Goal: Task Accomplishment & Management: Manage account settings

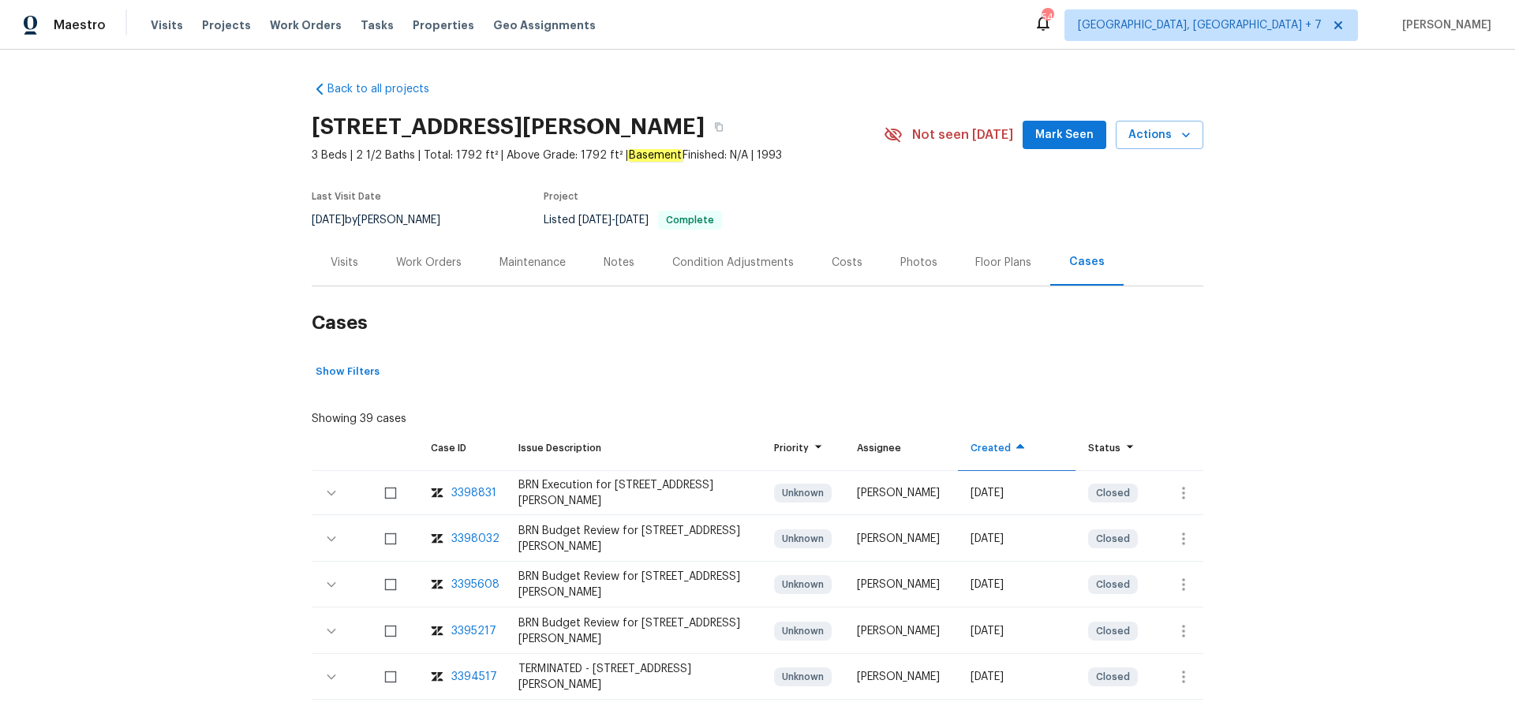
click at [451, 271] on div "Work Orders" at bounding box center [428, 262] width 103 height 47
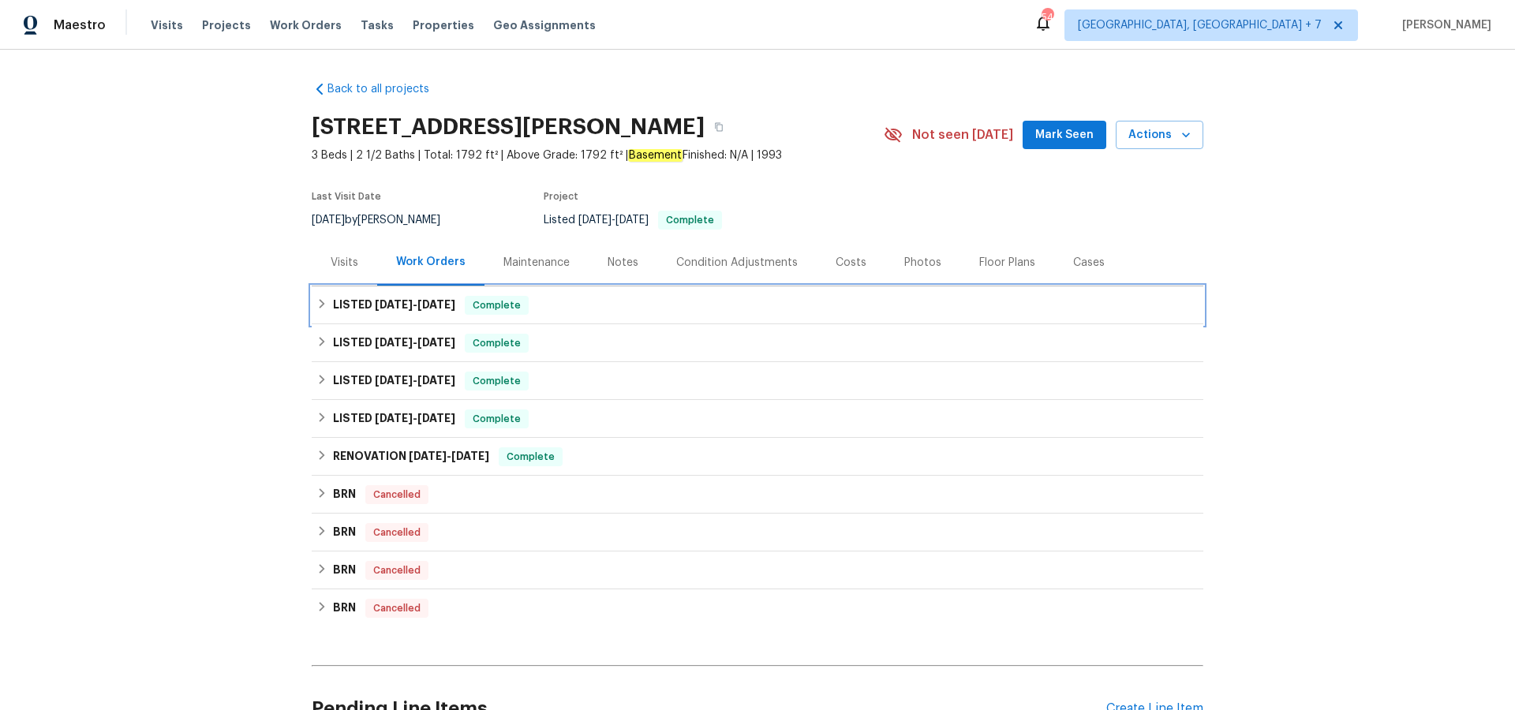
click at [415, 296] on h6 "LISTED [DATE] - [DATE]" at bounding box center [394, 305] width 122 height 19
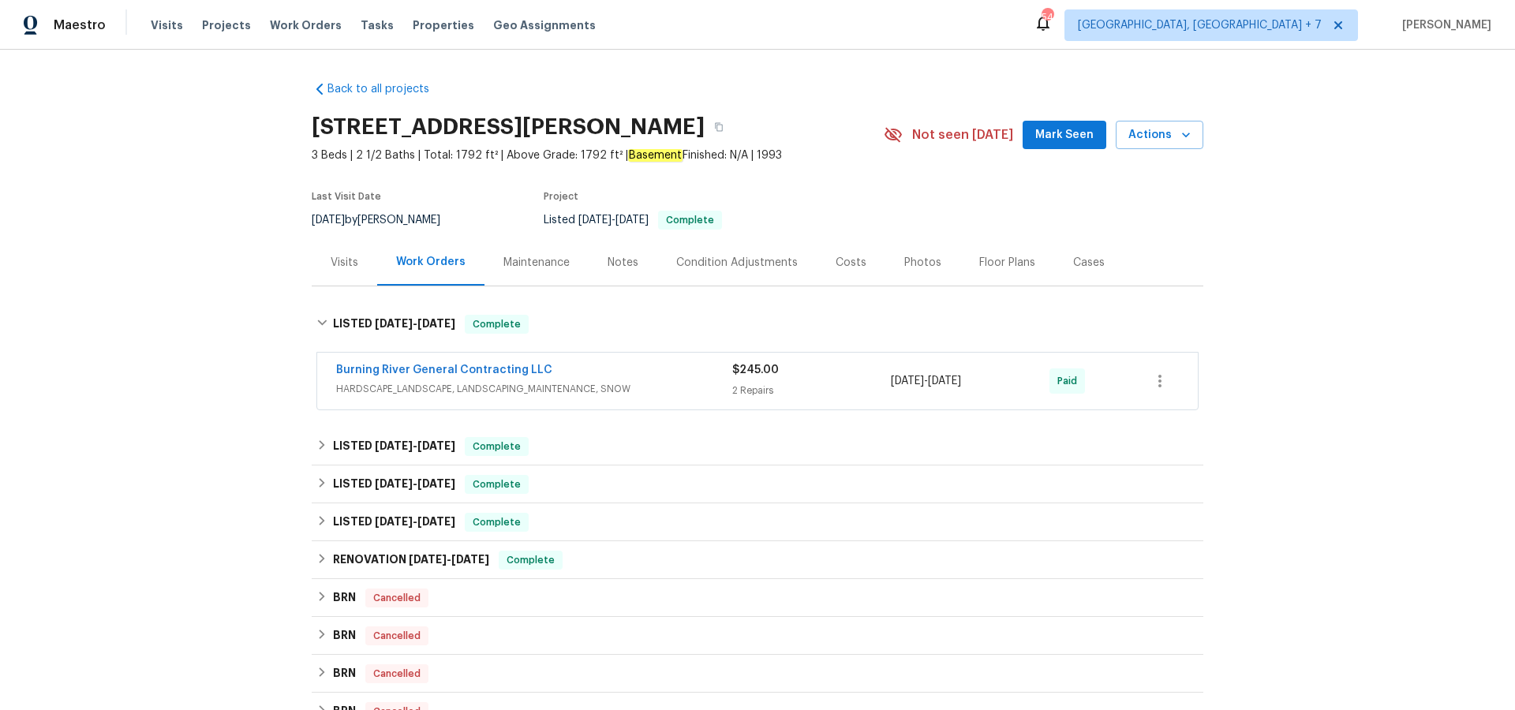
click at [338, 257] on div "Visits" at bounding box center [345, 263] width 28 height 16
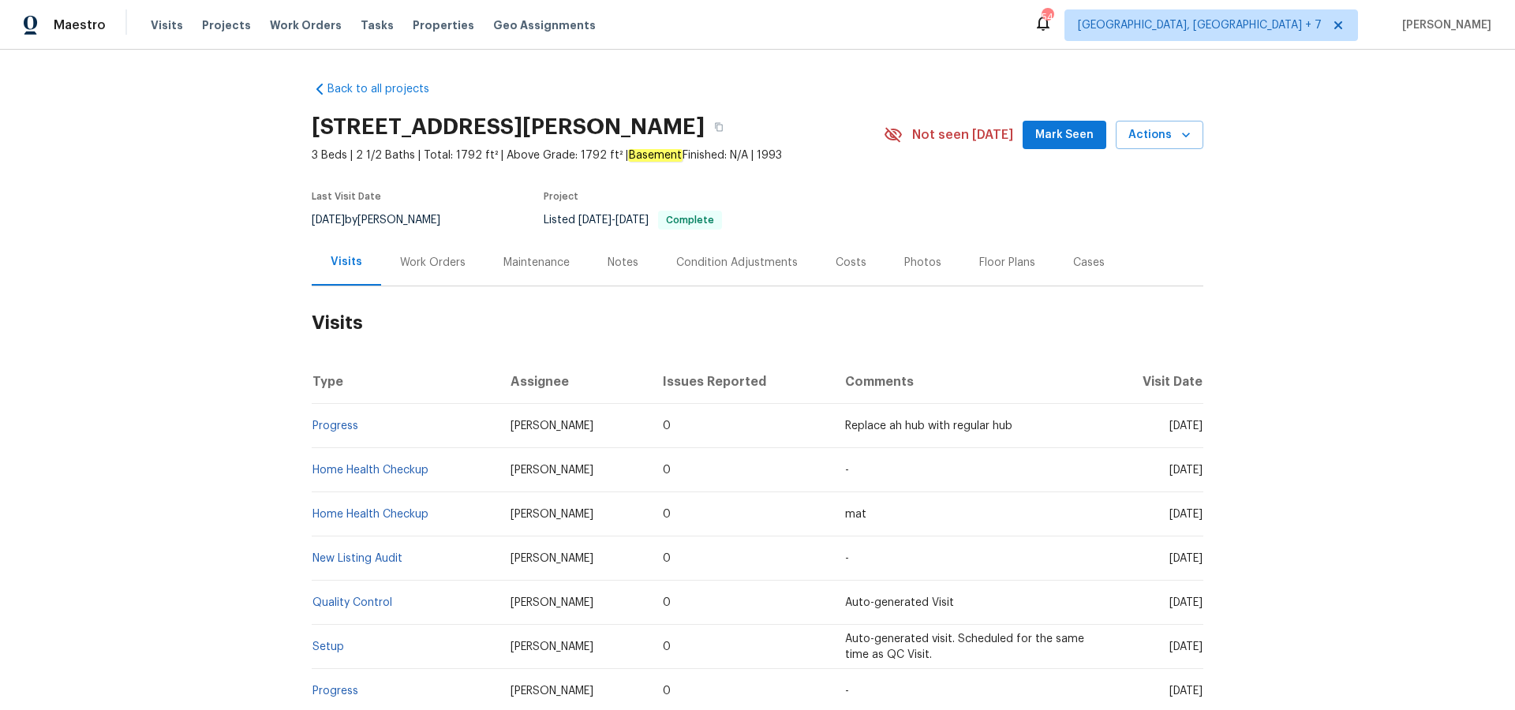
click at [1091, 264] on div "Cases" at bounding box center [1089, 263] width 32 height 16
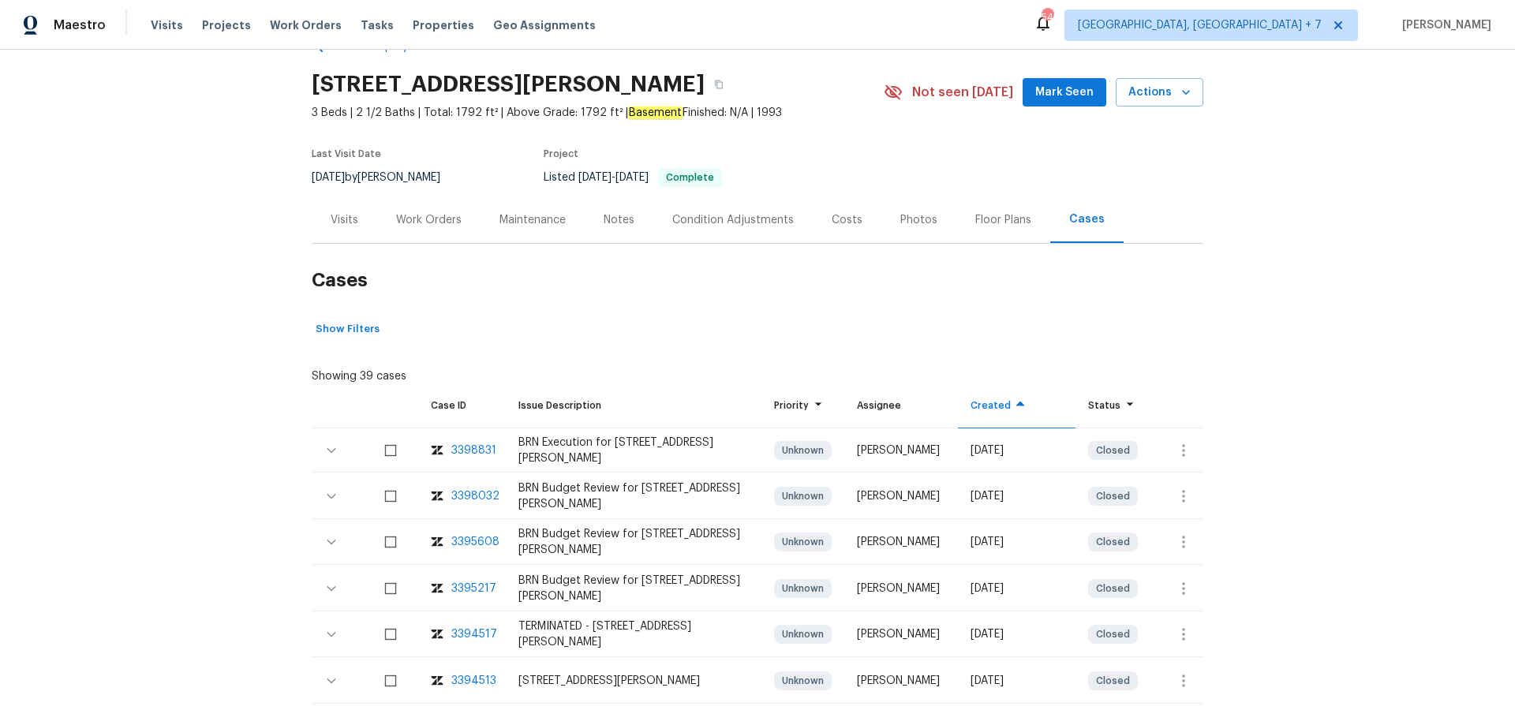
scroll to position [43, 0]
click at [222, 27] on span "Projects" at bounding box center [226, 25] width 49 height 16
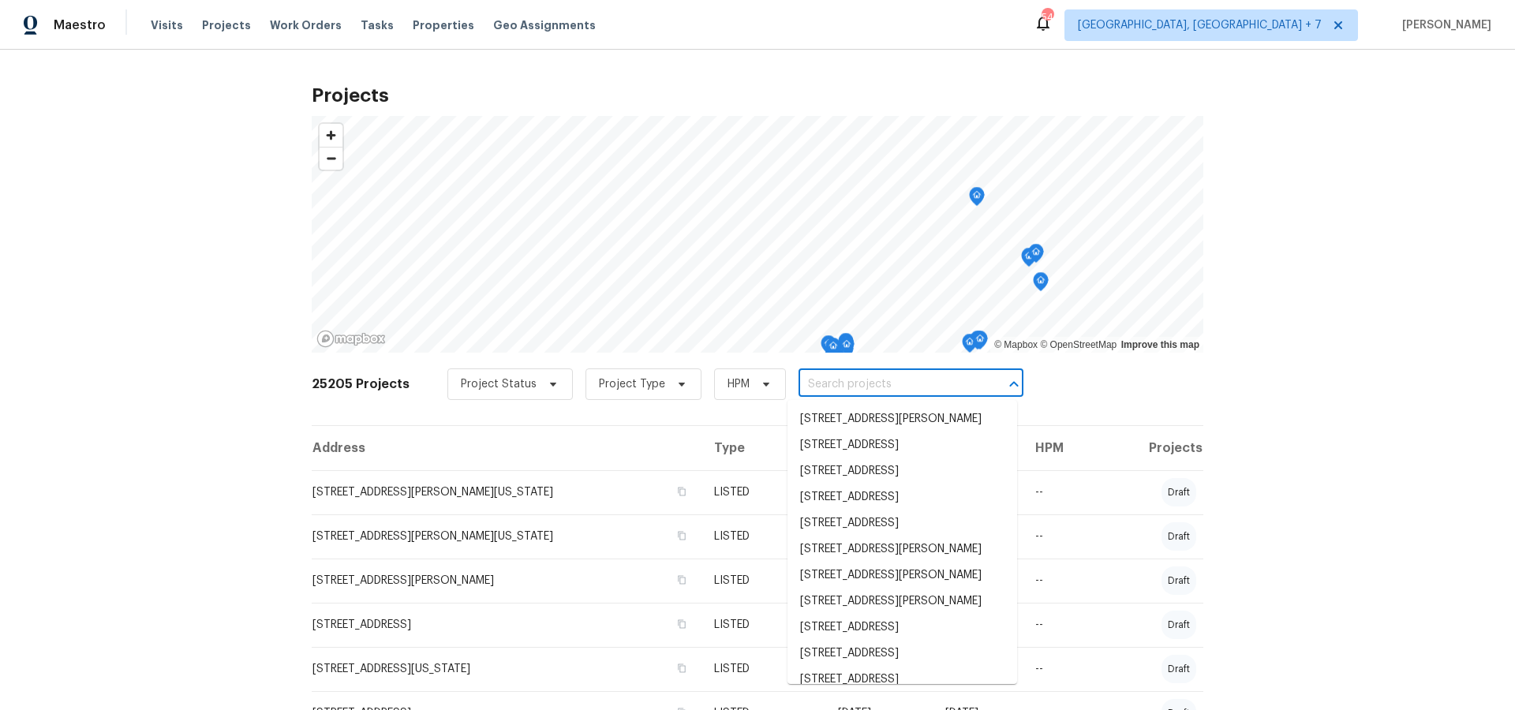
click at [848, 391] on input "text" at bounding box center [889, 385] width 181 height 24
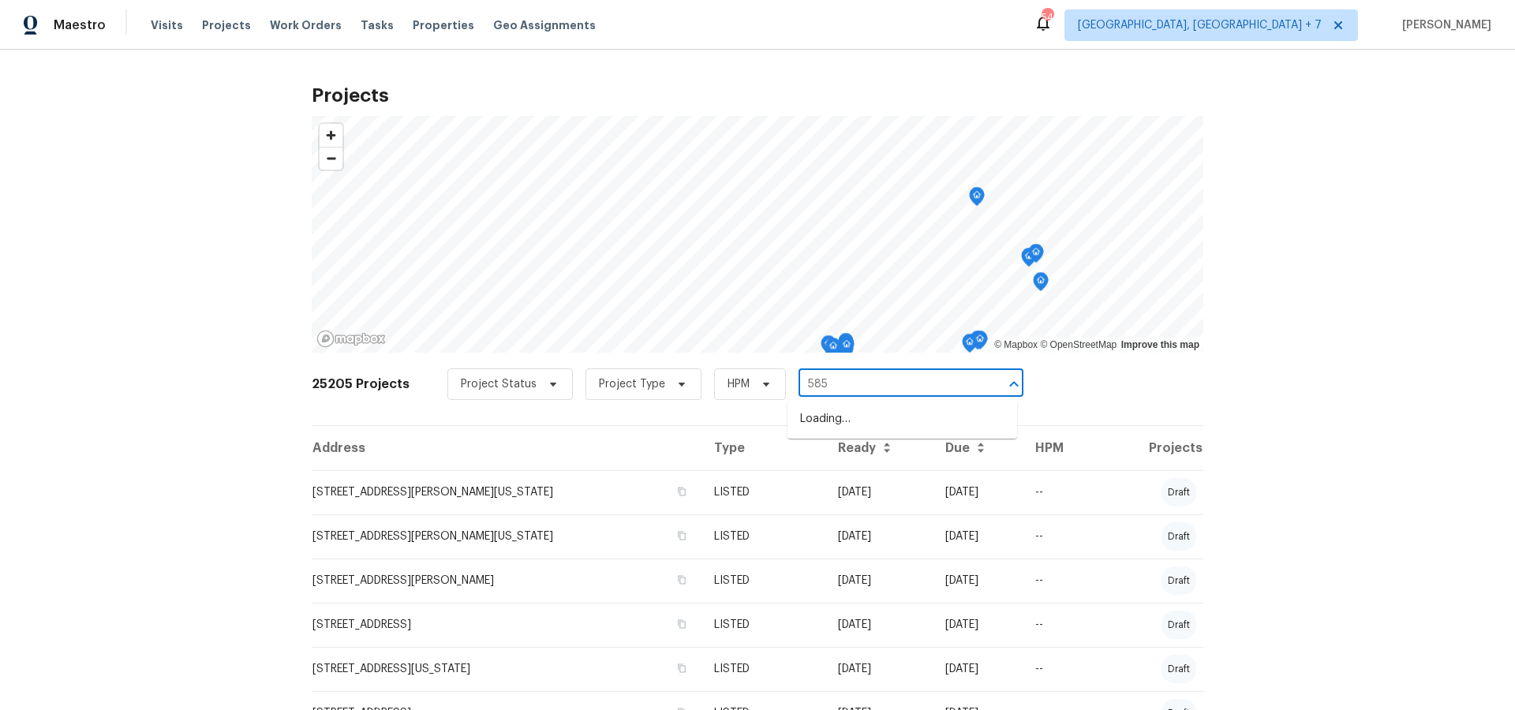
type input "5850"
click at [850, 416] on li "[STREET_ADDRESS]" at bounding box center [903, 419] width 230 height 26
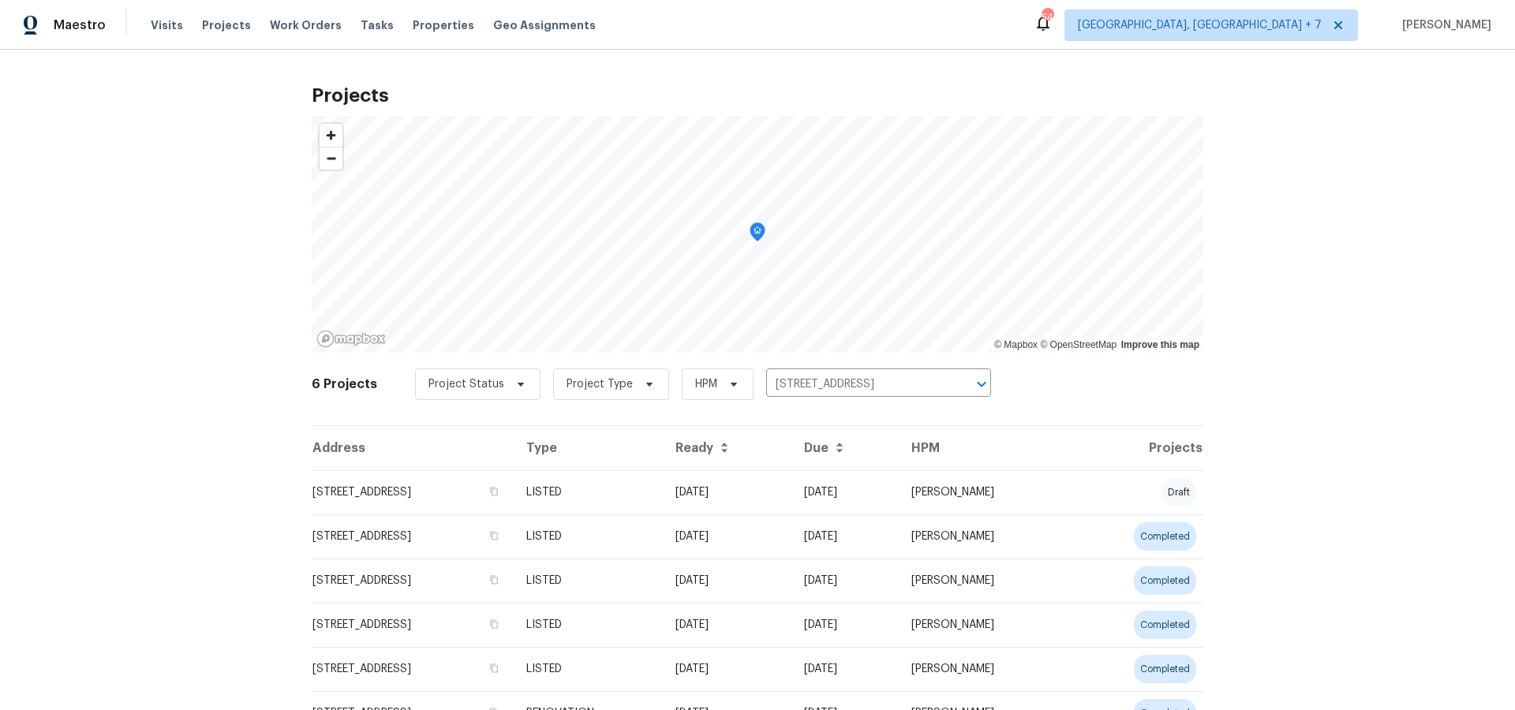
click at [388, 499] on td "[STREET_ADDRESS]" at bounding box center [413, 492] width 202 height 44
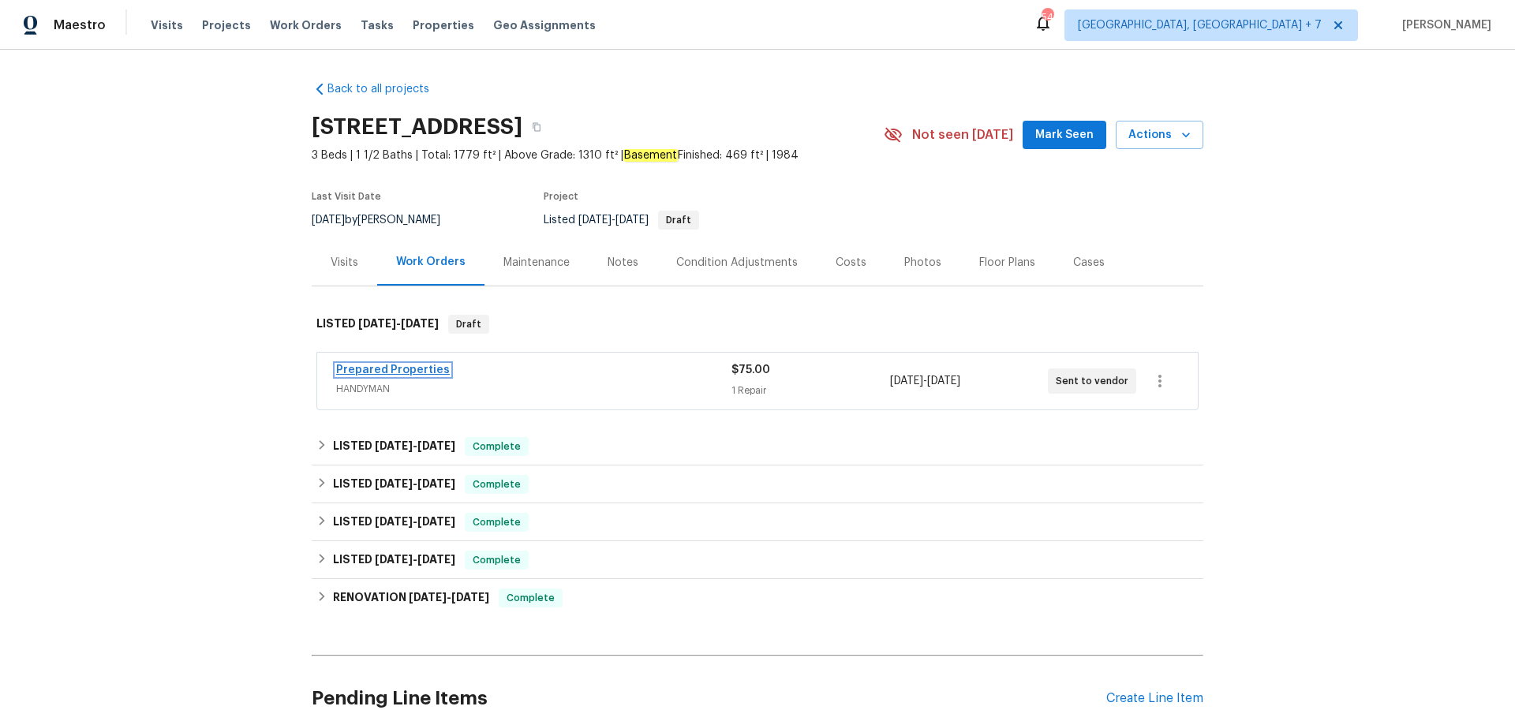
click at [381, 367] on link "Prepared Properties" at bounding box center [393, 370] width 114 height 11
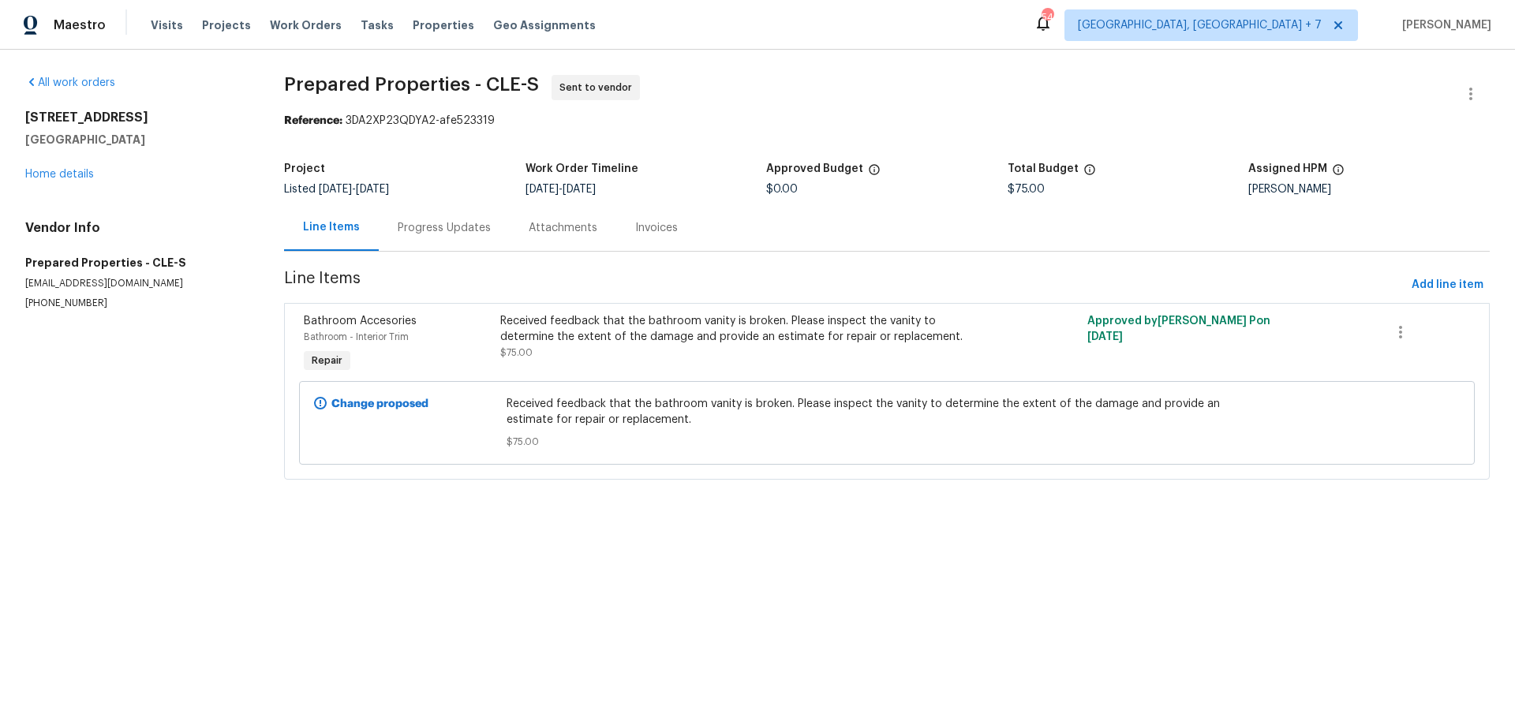
click at [69, 180] on div "[STREET_ADDRESS] Home details" at bounding box center [135, 146] width 221 height 73
click at [69, 174] on link "Home details" at bounding box center [59, 174] width 69 height 11
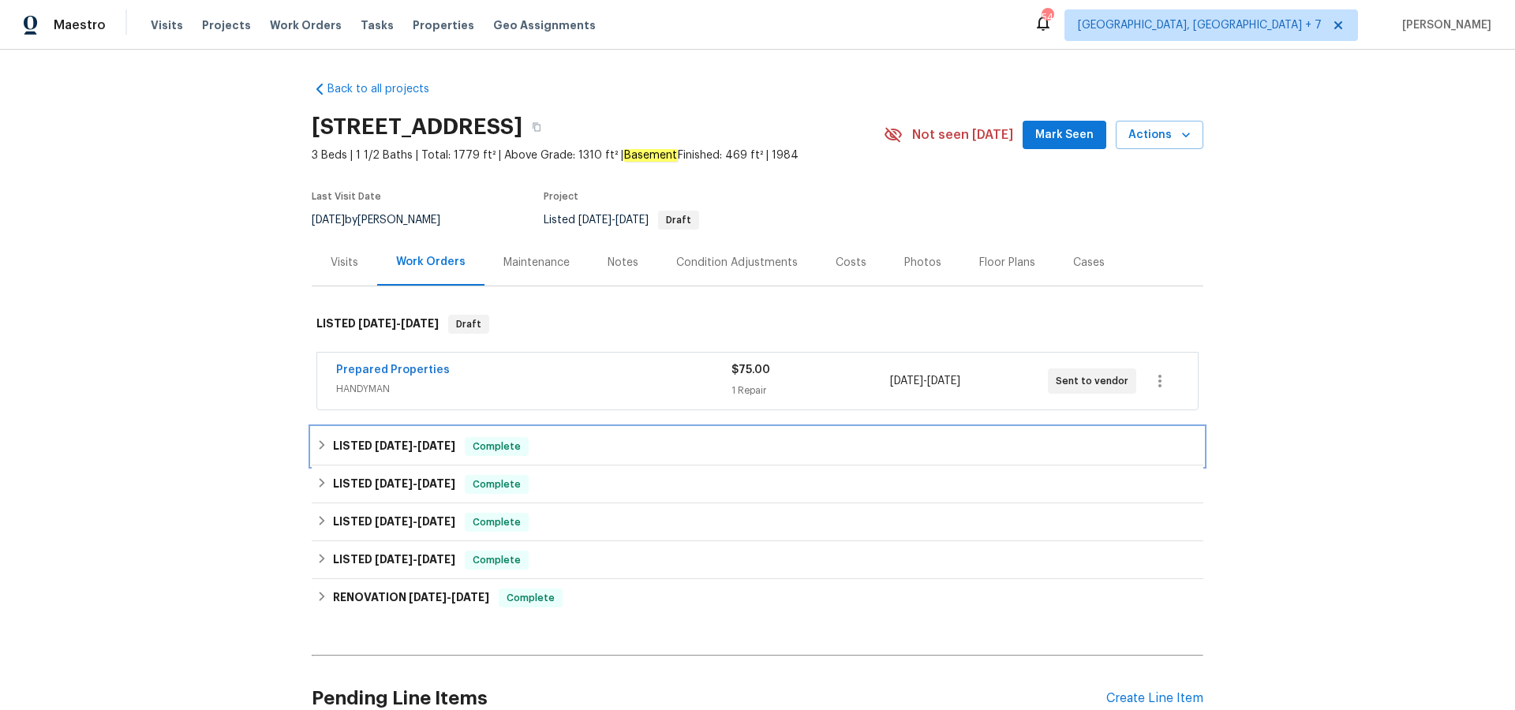
click at [466, 439] on span "Complete" at bounding box center [496, 447] width 61 height 16
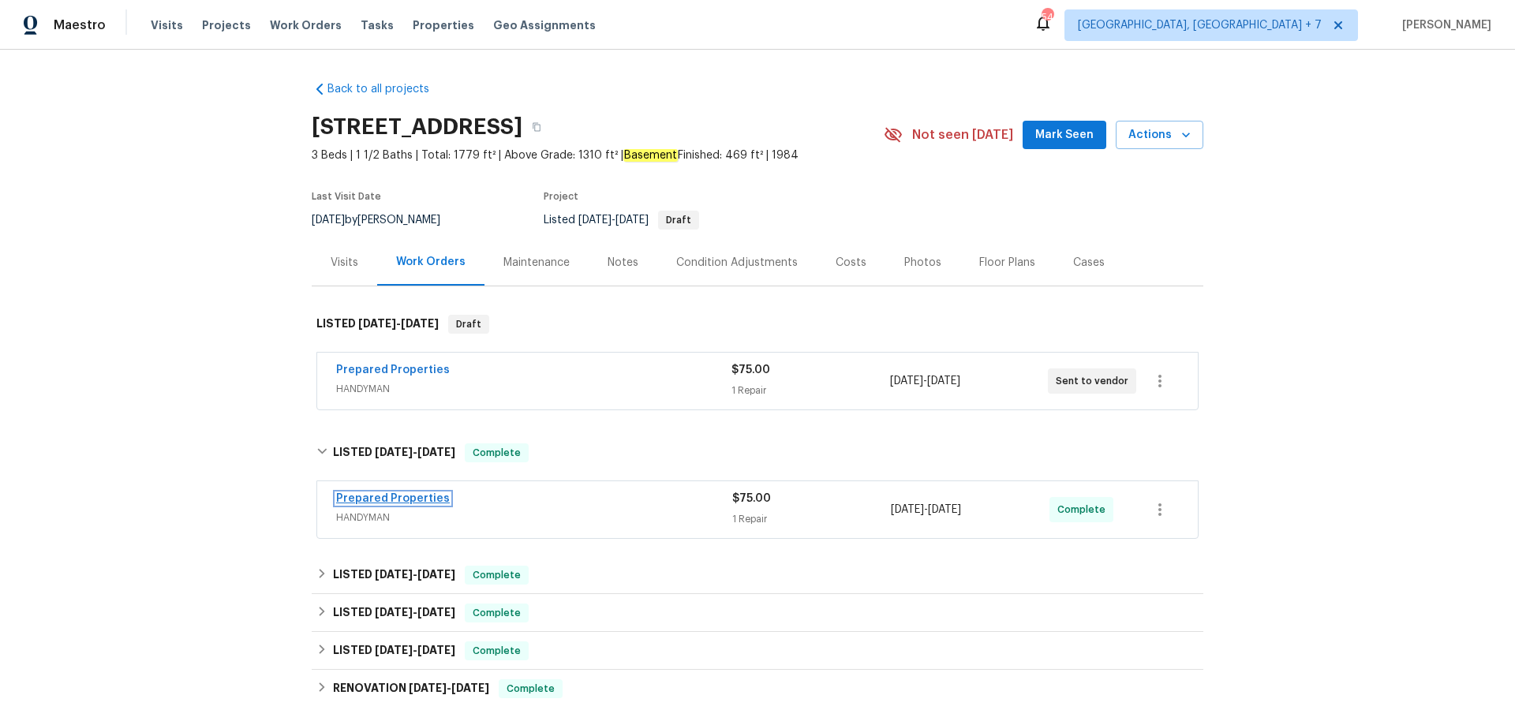
click at [430, 496] on link "Prepared Properties" at bounding box center [393, 498] width 114 height 11
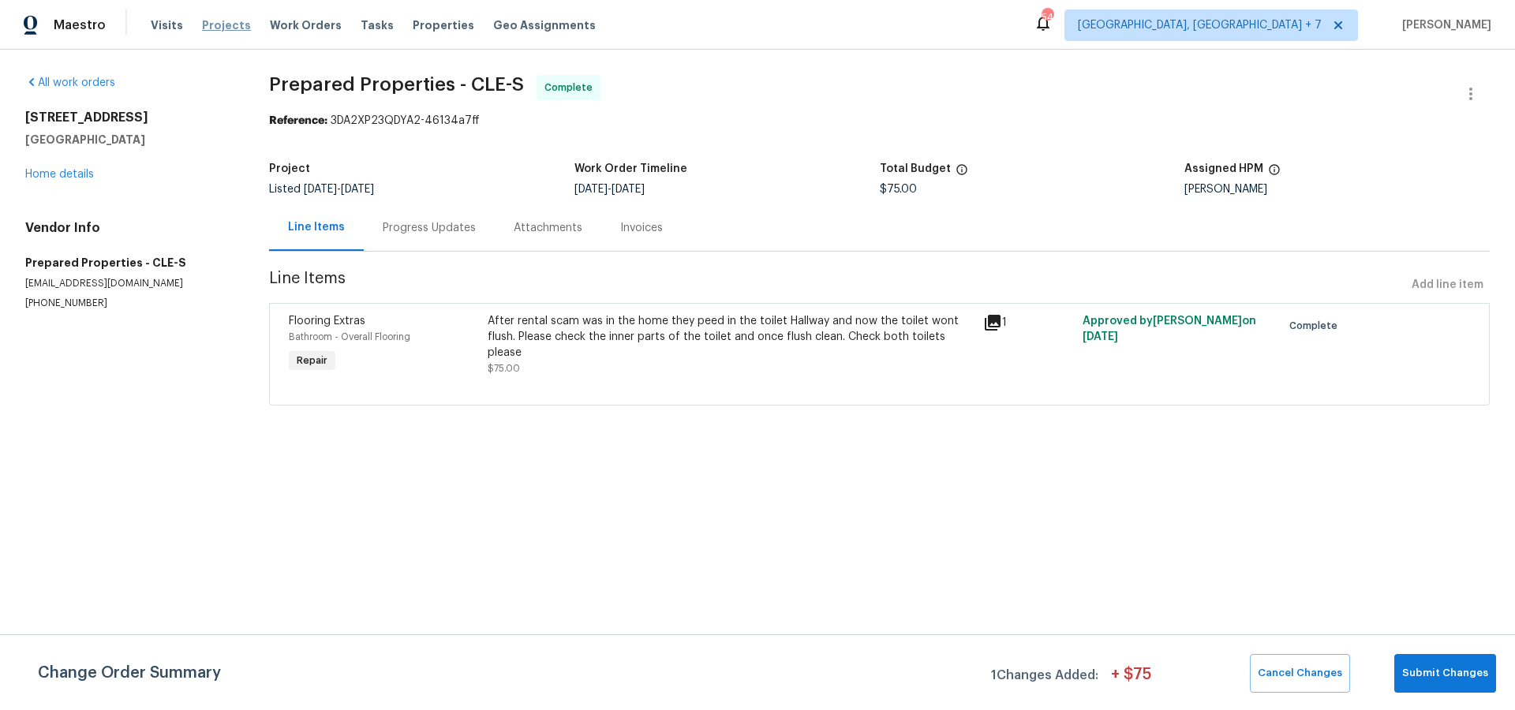
click at [227, 27] on span "Projects" at bounding box center [226, 25] width 49 height 16
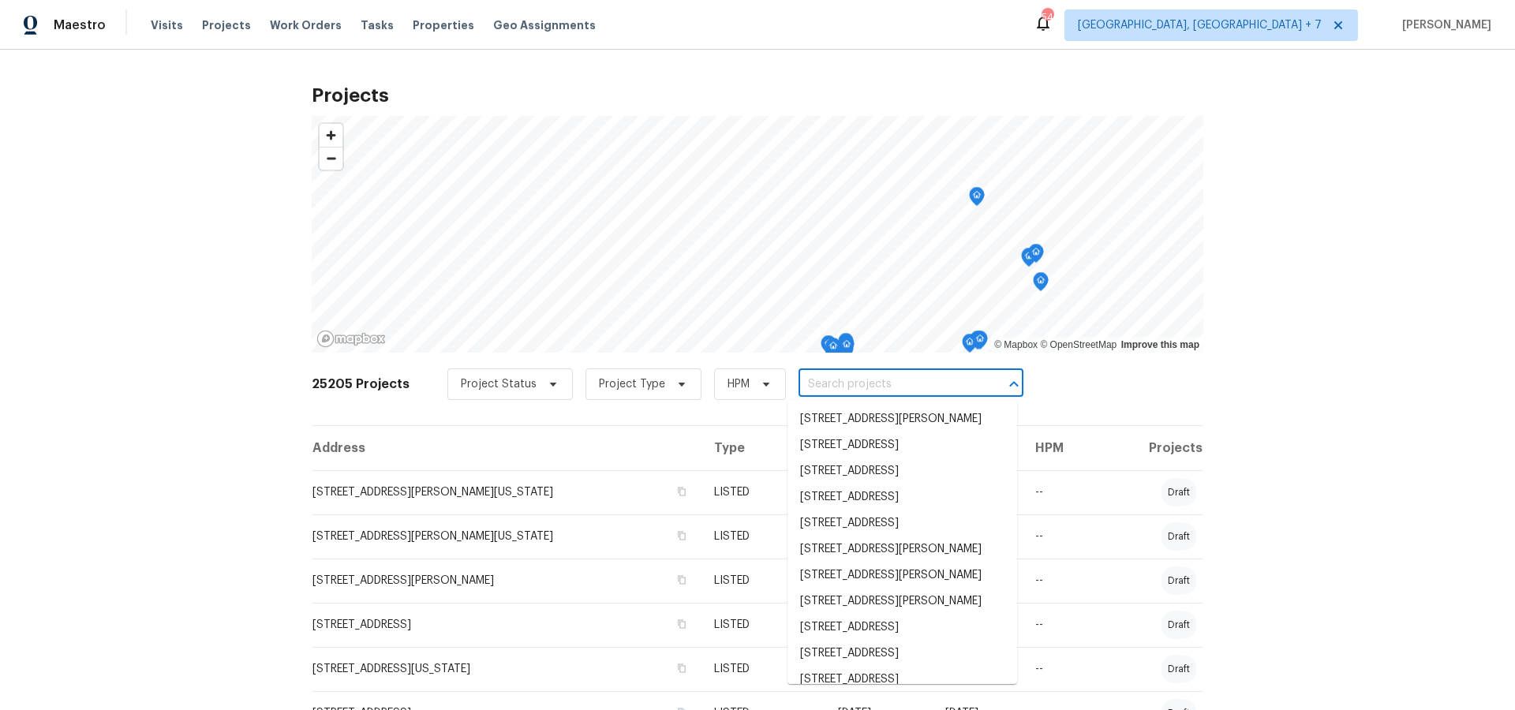
click at [828, 385] on input "text" at bounding box center [889, 385] width 181 height 24
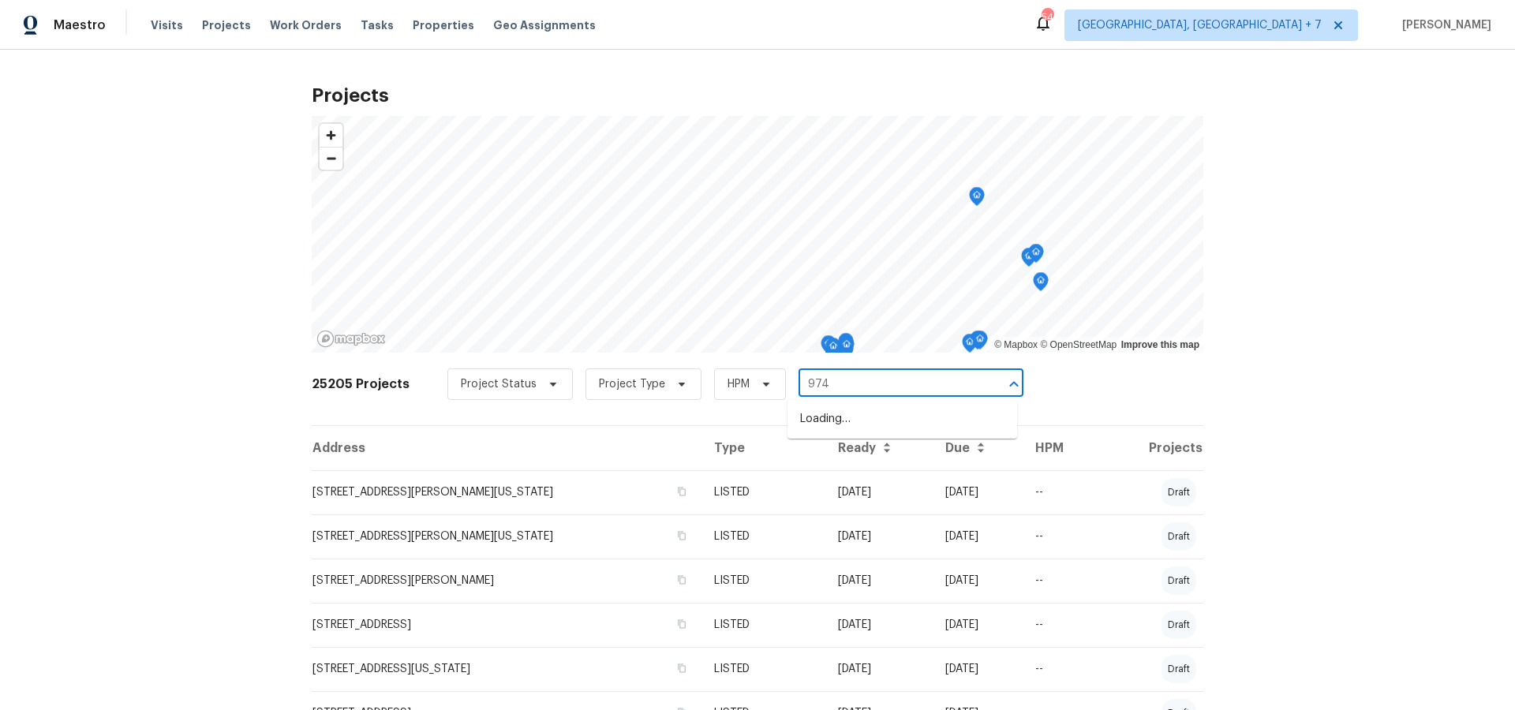
type input "9740"
click at [833, 420] on li "[STREET_ADDRESS][PERSON_NAME]" at bounding box center [903, 419] width 230 height 26
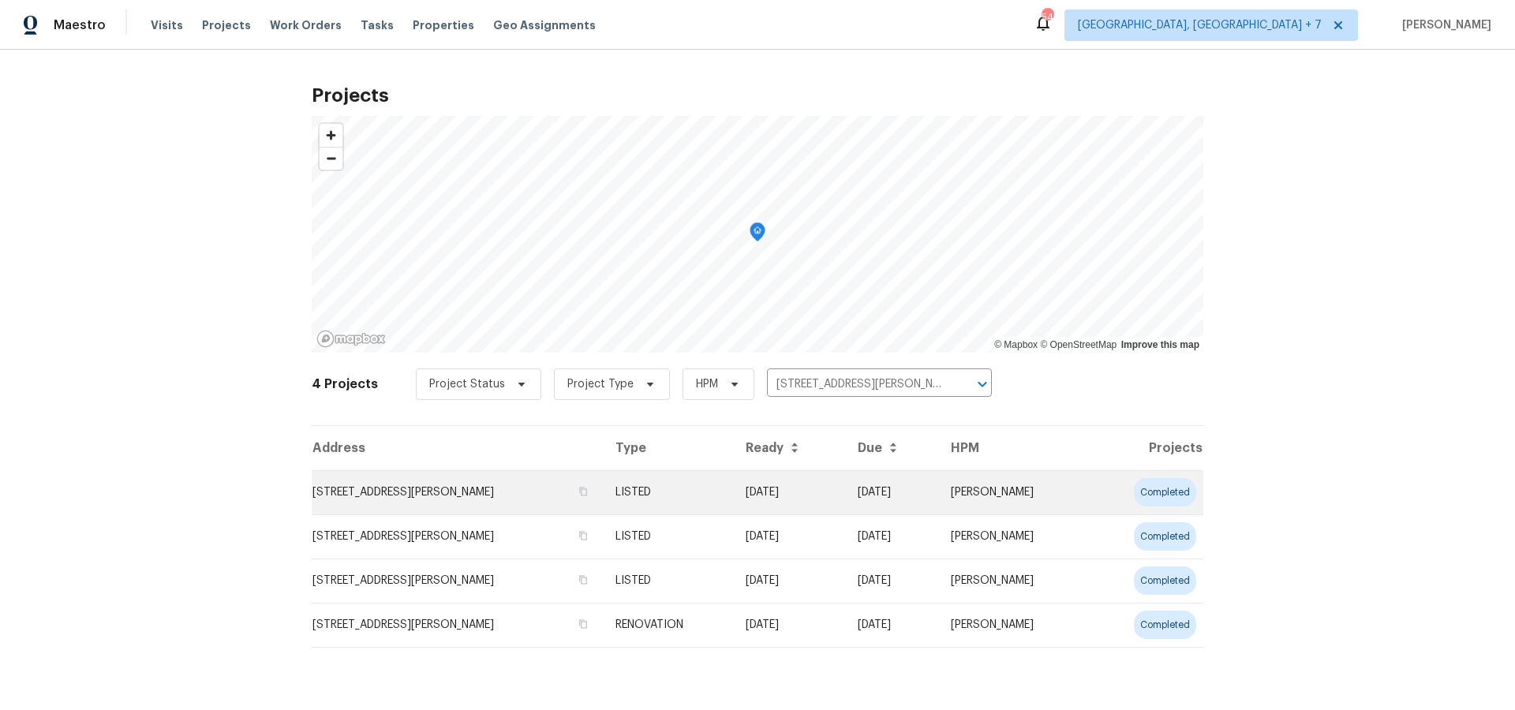
click at [462, 496] on td "[STREET_ADDRESS][PERSON_NAME]" at bounding box center [457, 492] width 291 height 44
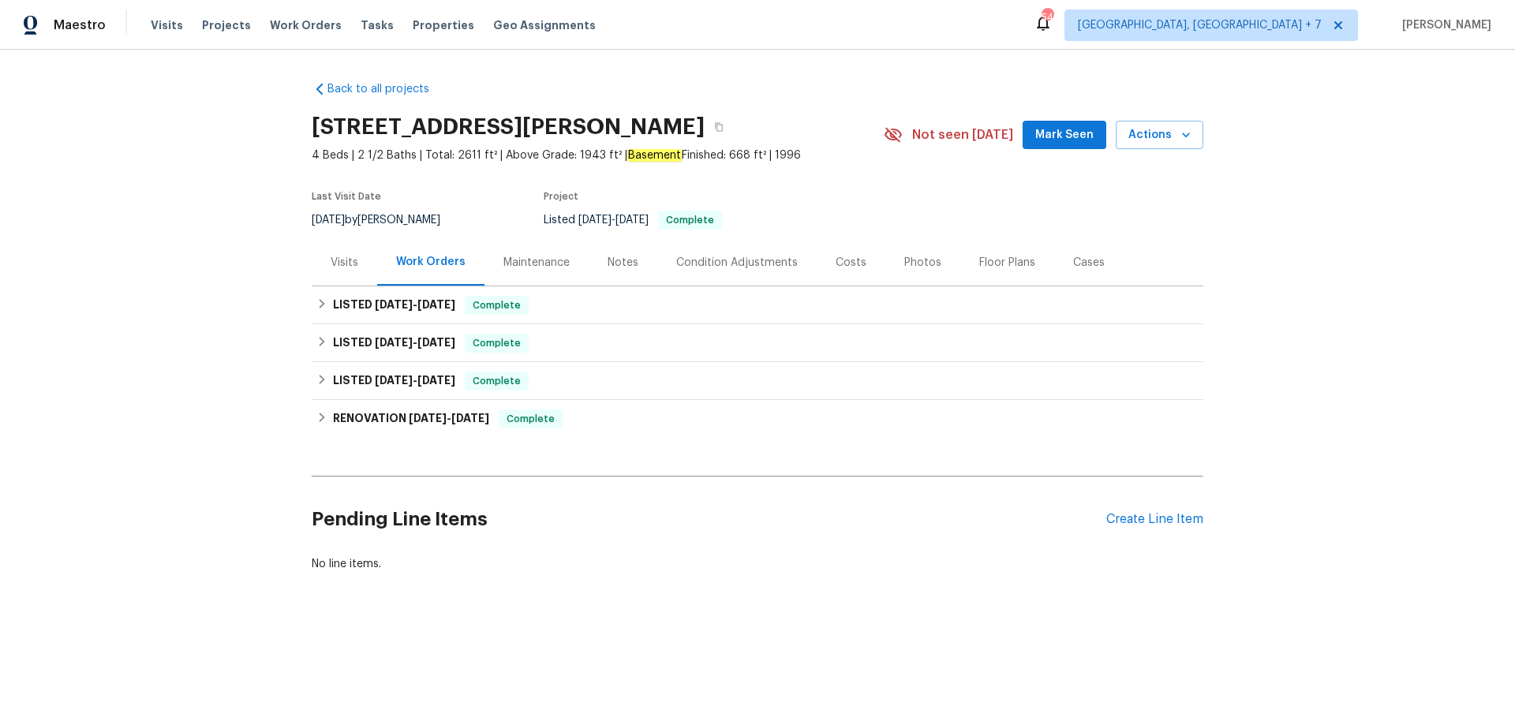
click at [1110, 264] on div "Cases" at bounding box center [1088, 262] width 69 height 47
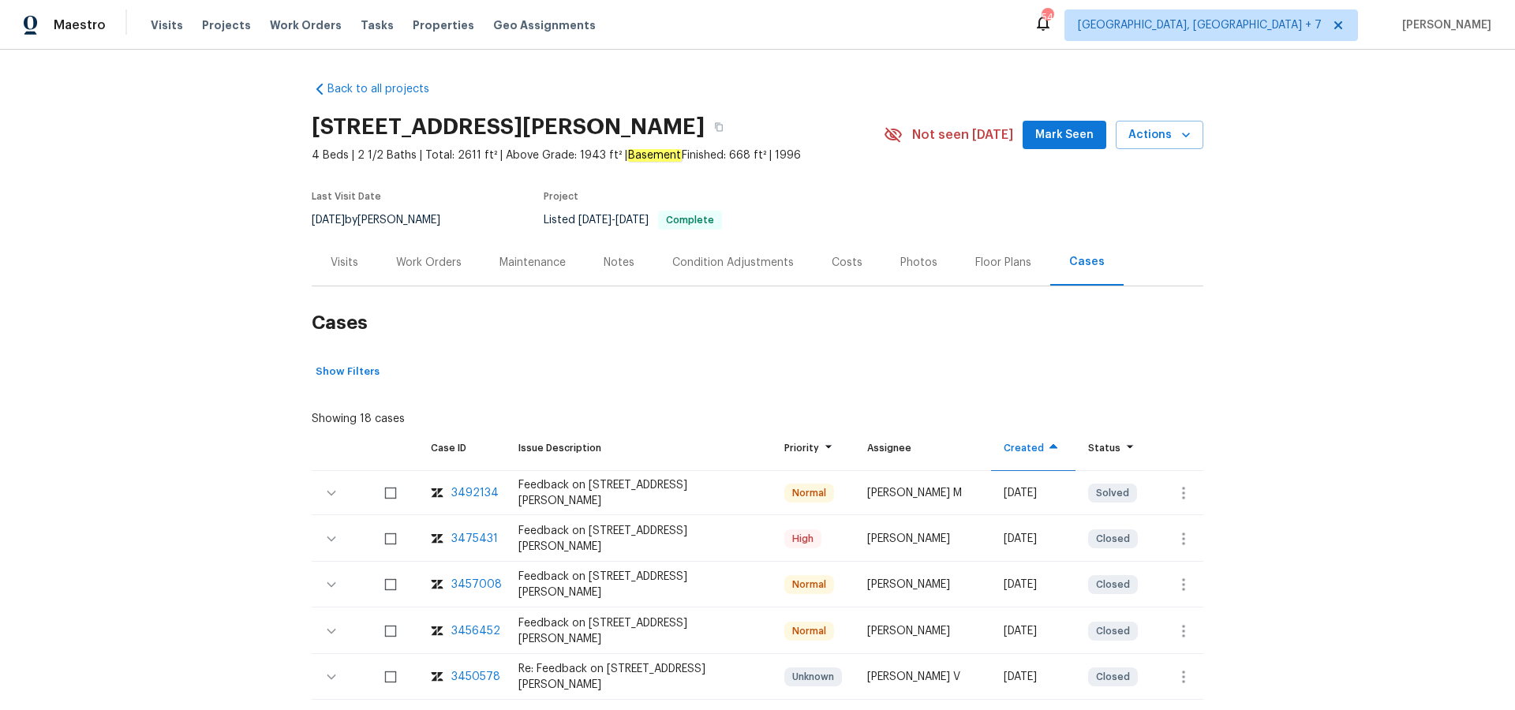
click at [460, 493] on div "3492134" at bounding box center [474, 493] width 47 height 16
click at [331, 266] on div "Visits" at bounding box center [345, 263] width 28 height 16
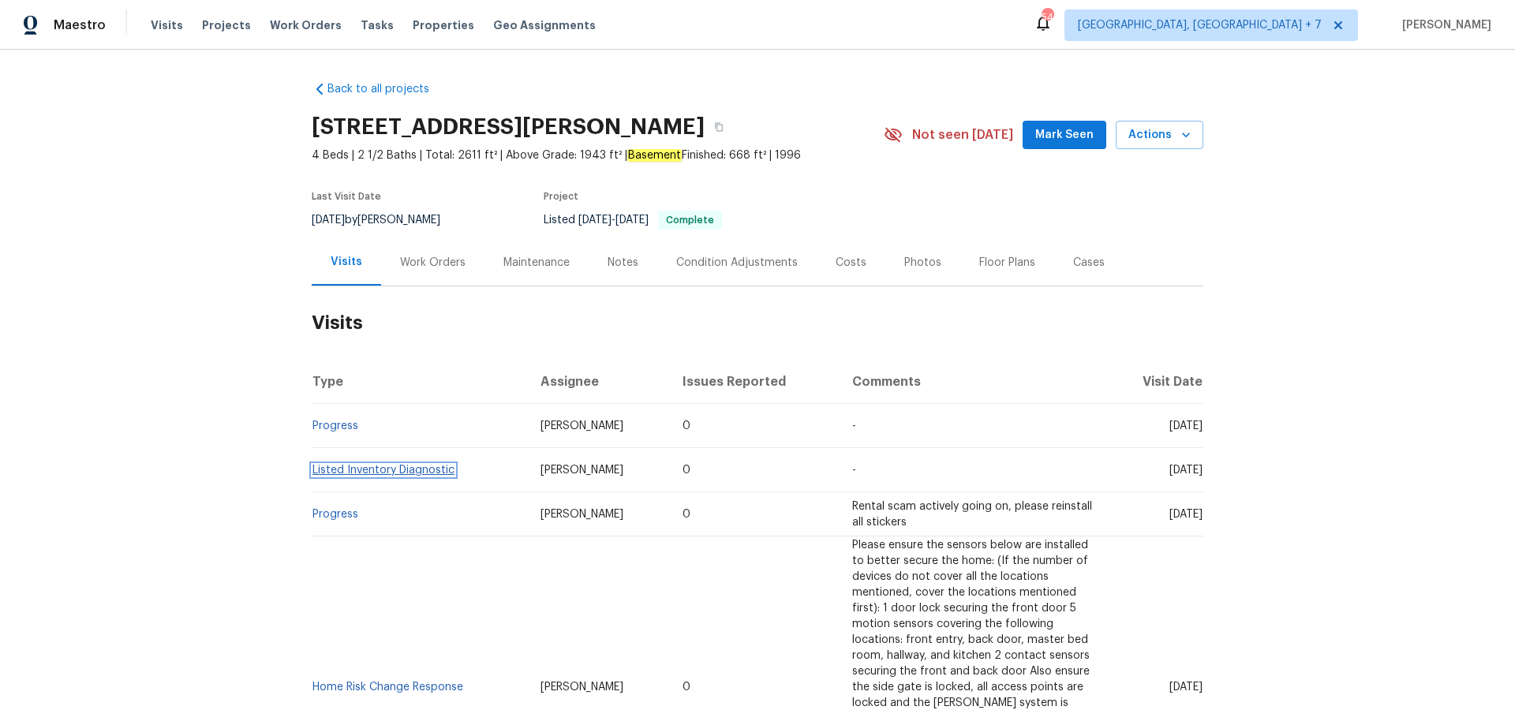
click at [369, 467] on link "Listed Inventory Diagnostic" at bounding box center [384, 470] width 142 height 11
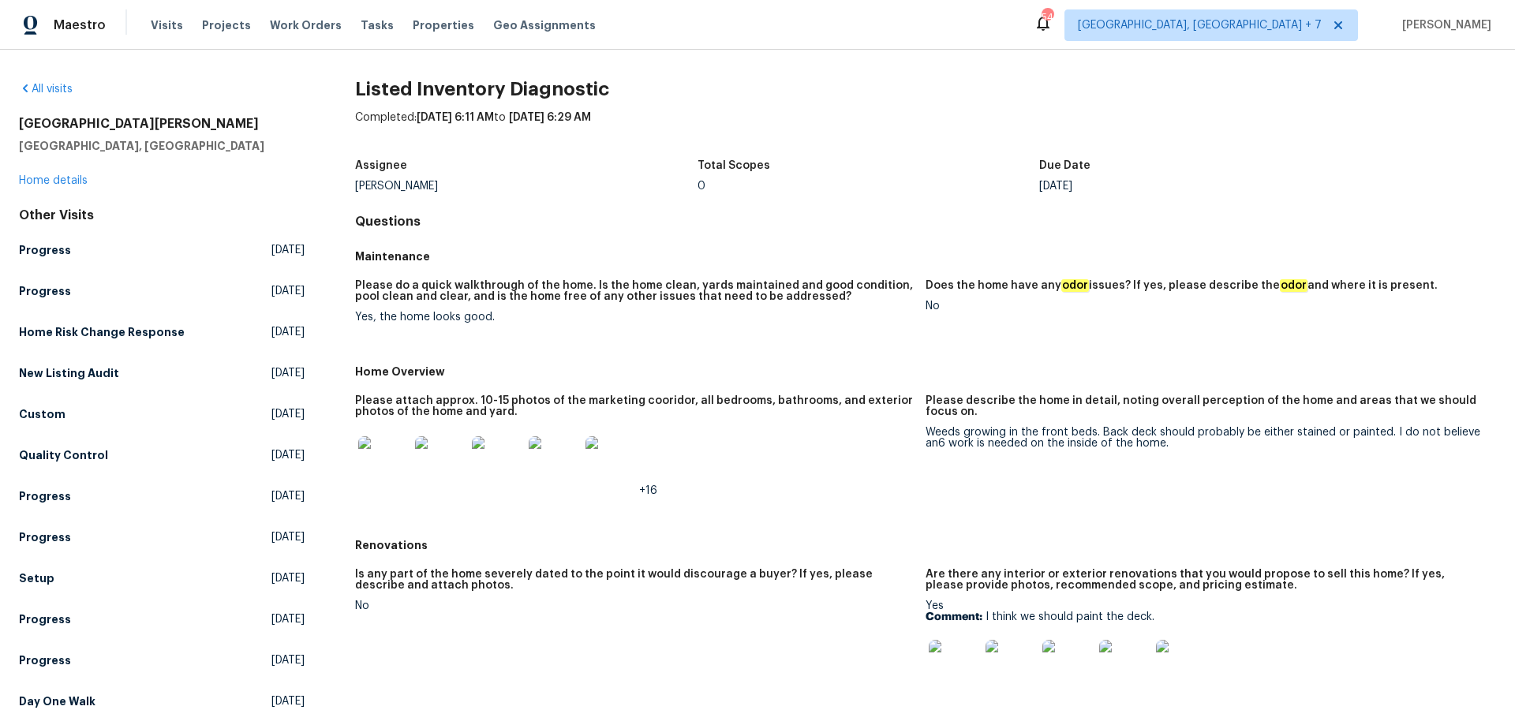
click at [382, 466] on img at bounding box center [383, 461] width 51 height 51
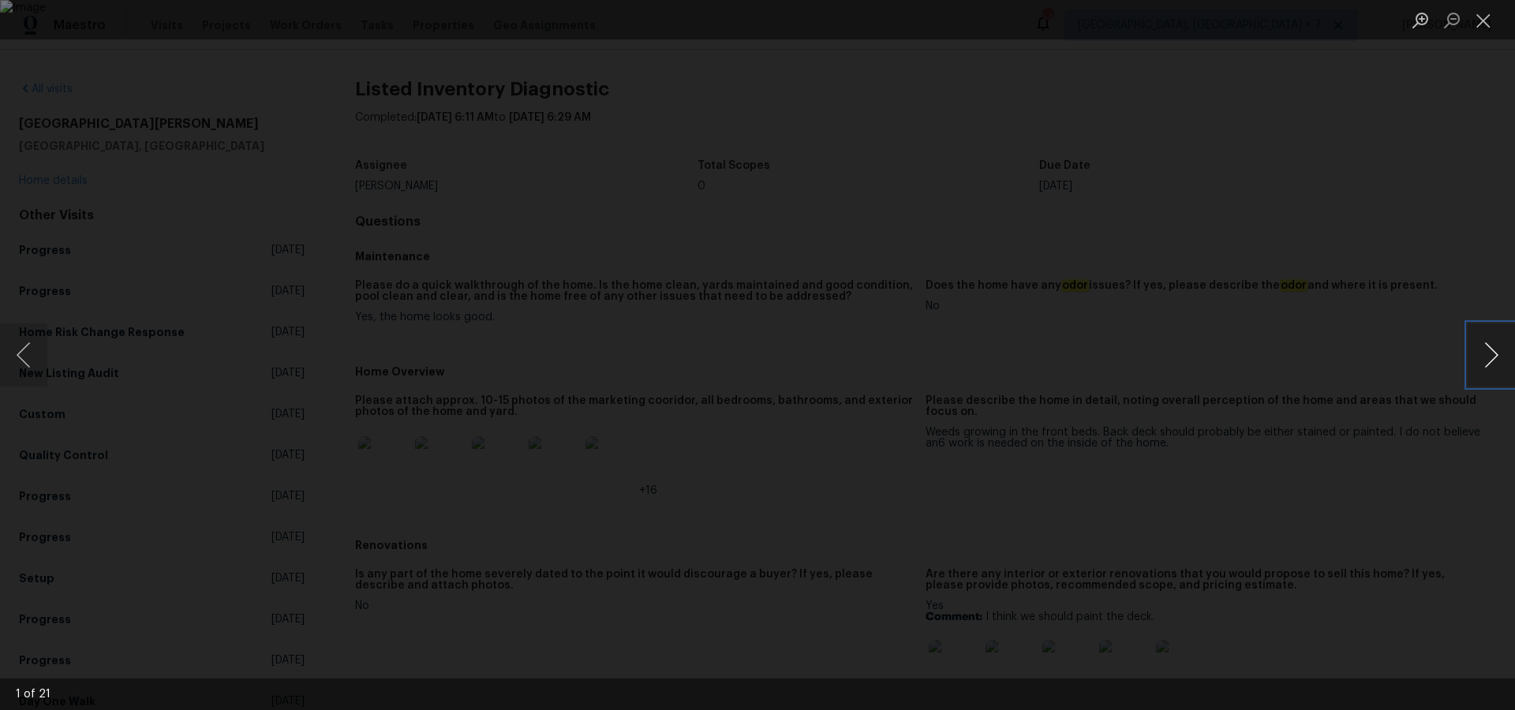
click at [1502, 346] on button "Next image" at bounding box center [1491, 355] width 47 height 63
click at [1499, 348] on button "Next image" at bounding box center [1491, 355] width 47 height 63
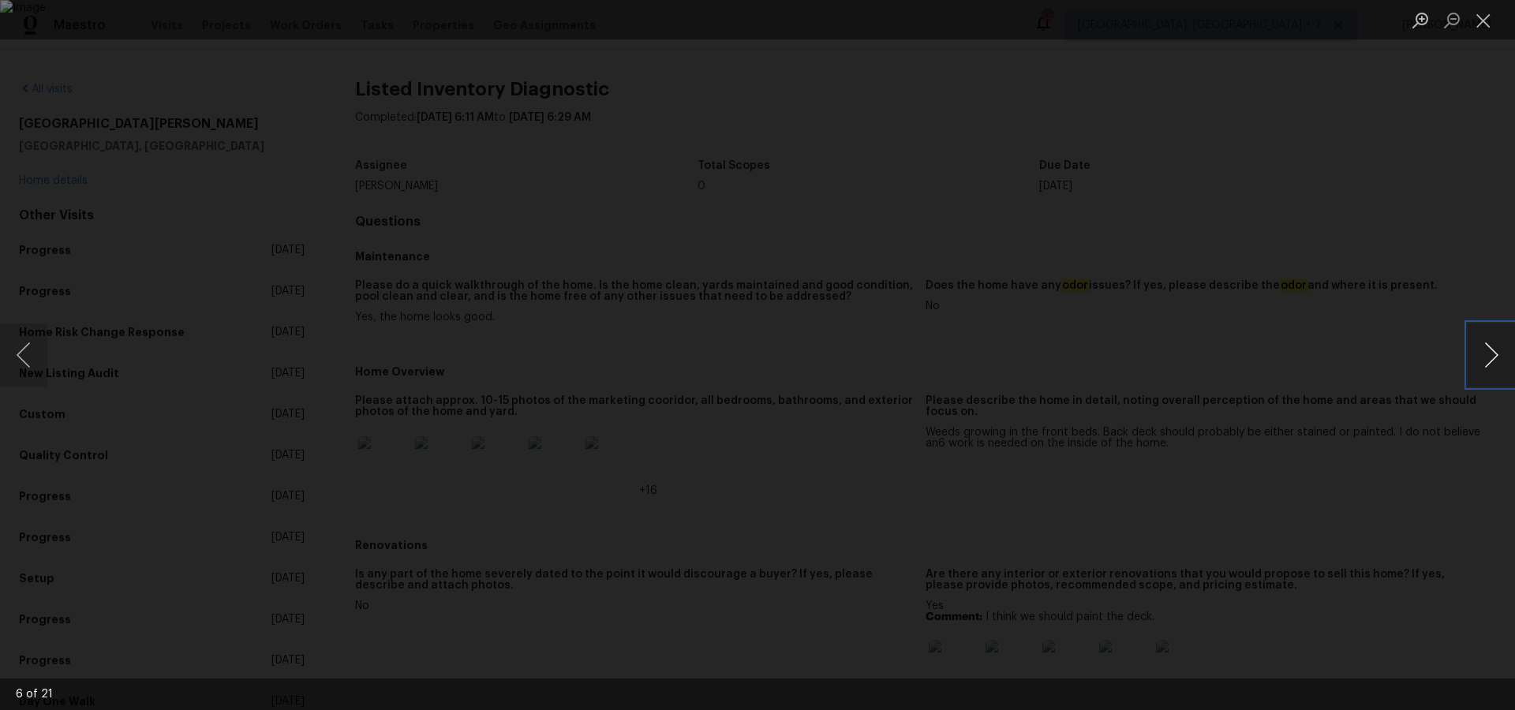
click at [1499, 348] on button "Next image" at bounding box center [1491, 355] width 47 height 63
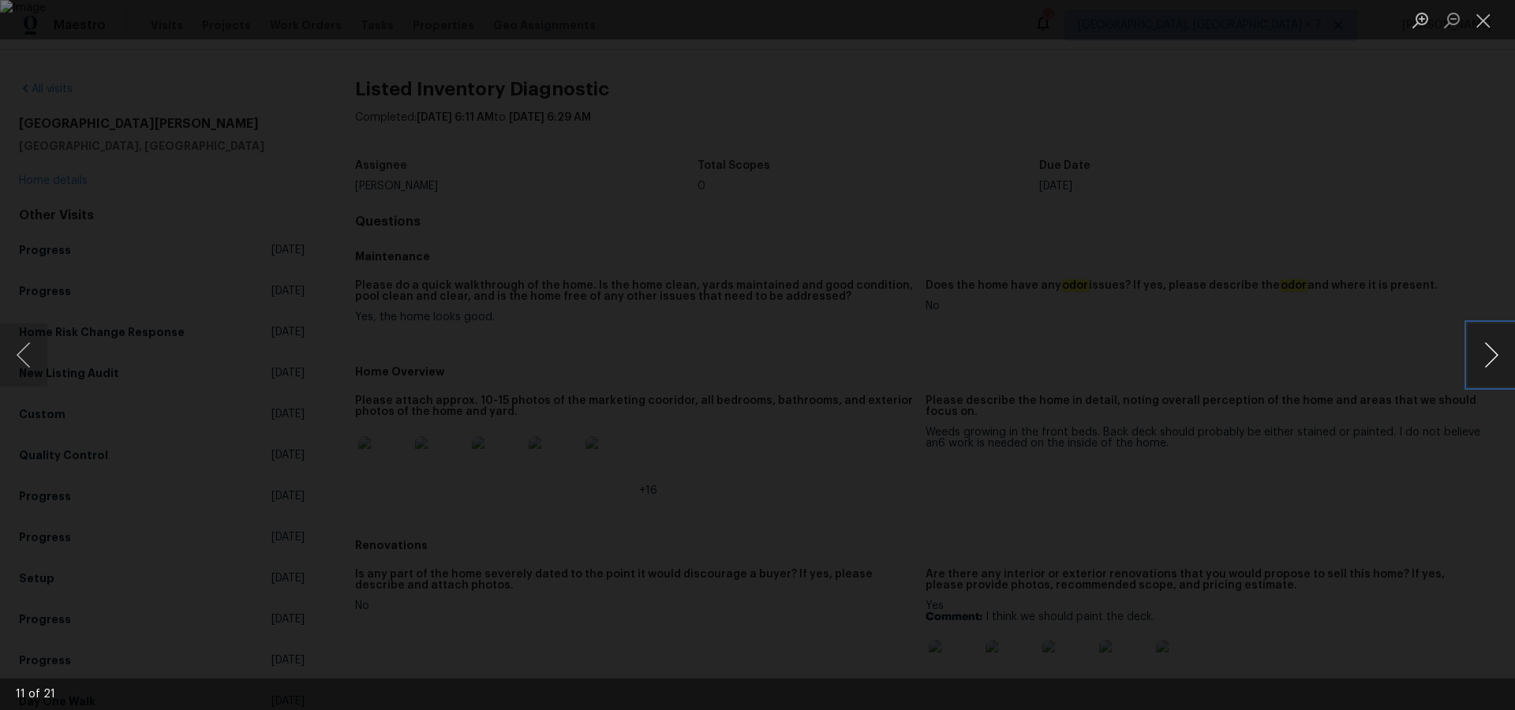
click at [1499, 348] on button "Next image" at bounding box center [1491, 355] width 47 height 63
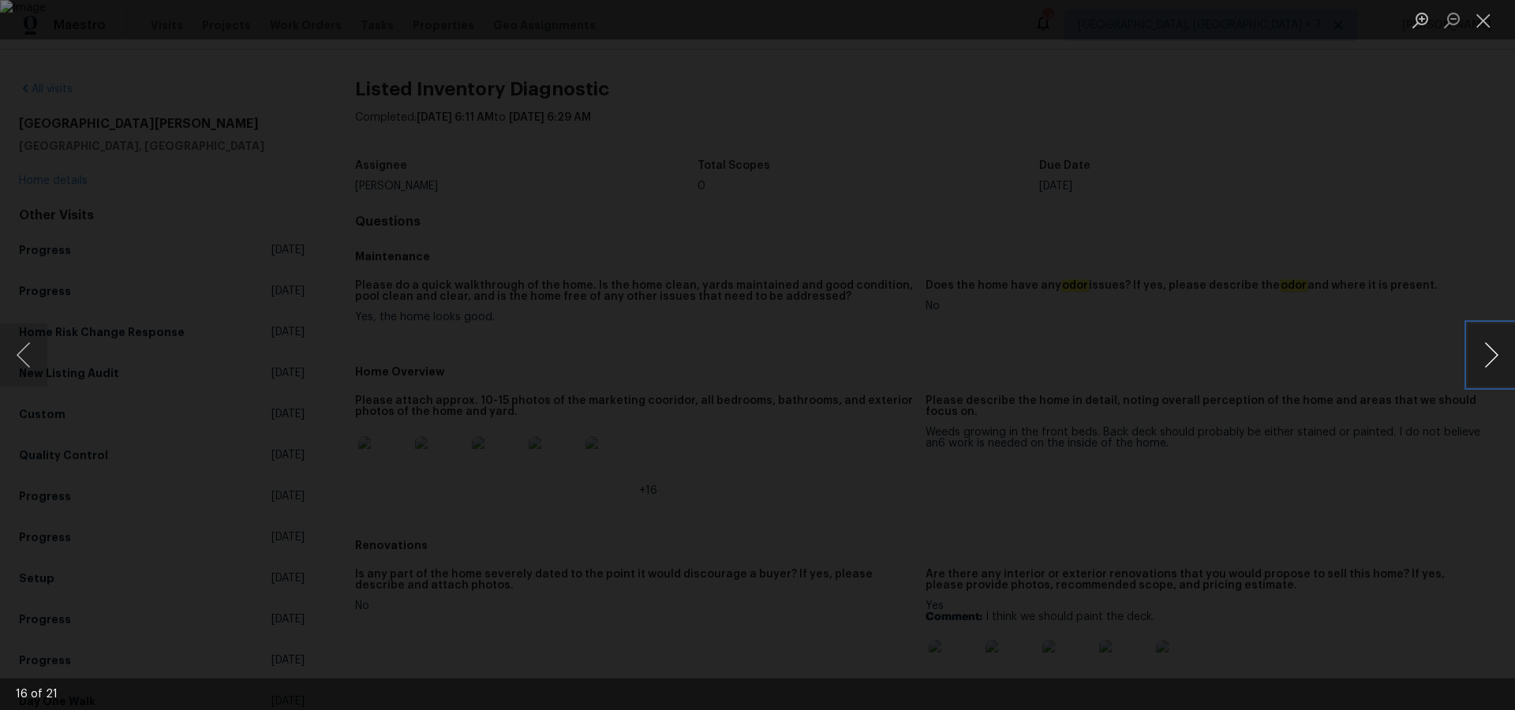
click at [1499, 348] on button "Next image" at bounding box center [1491, 355] width 47 height 63
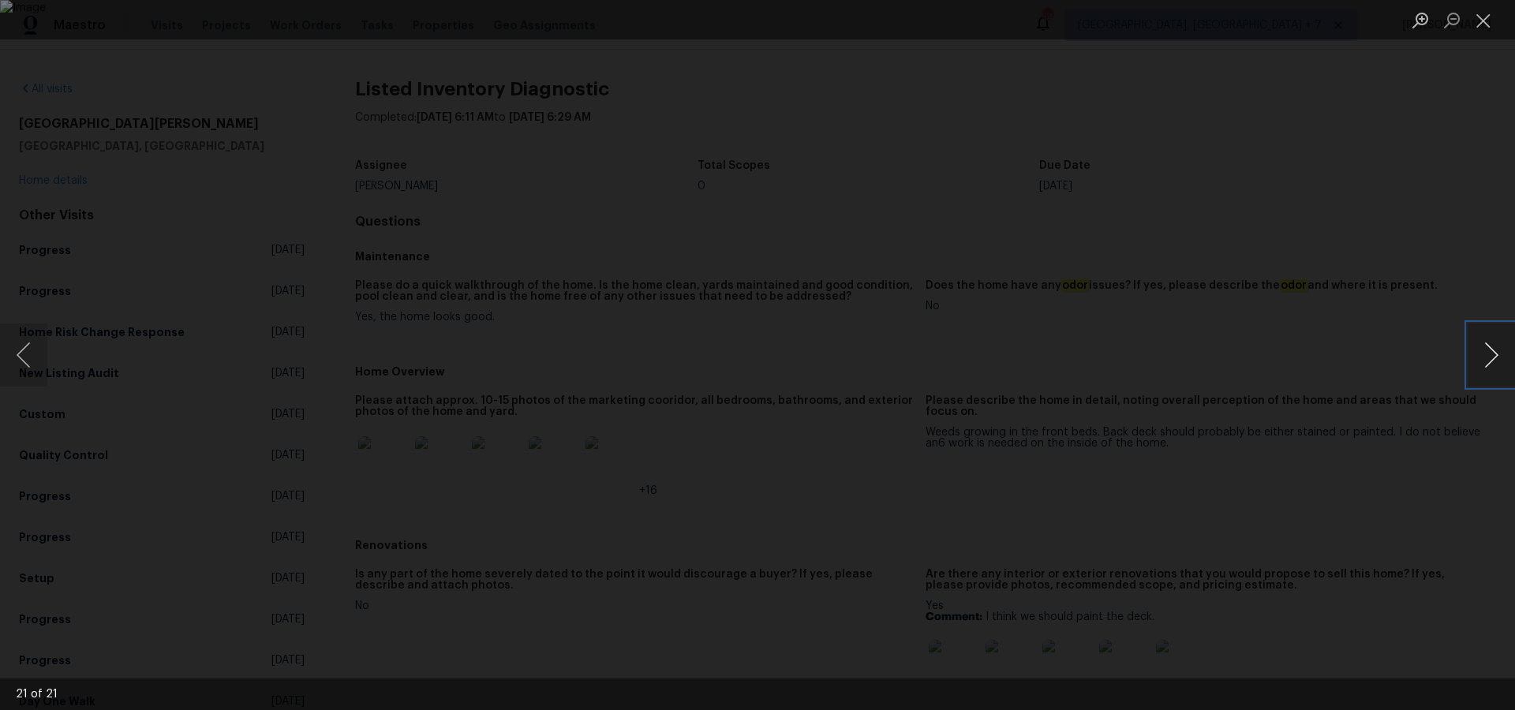
click at [1499, 348] on button "Next image" at bounding box center [1491, 355] width 47 height 63
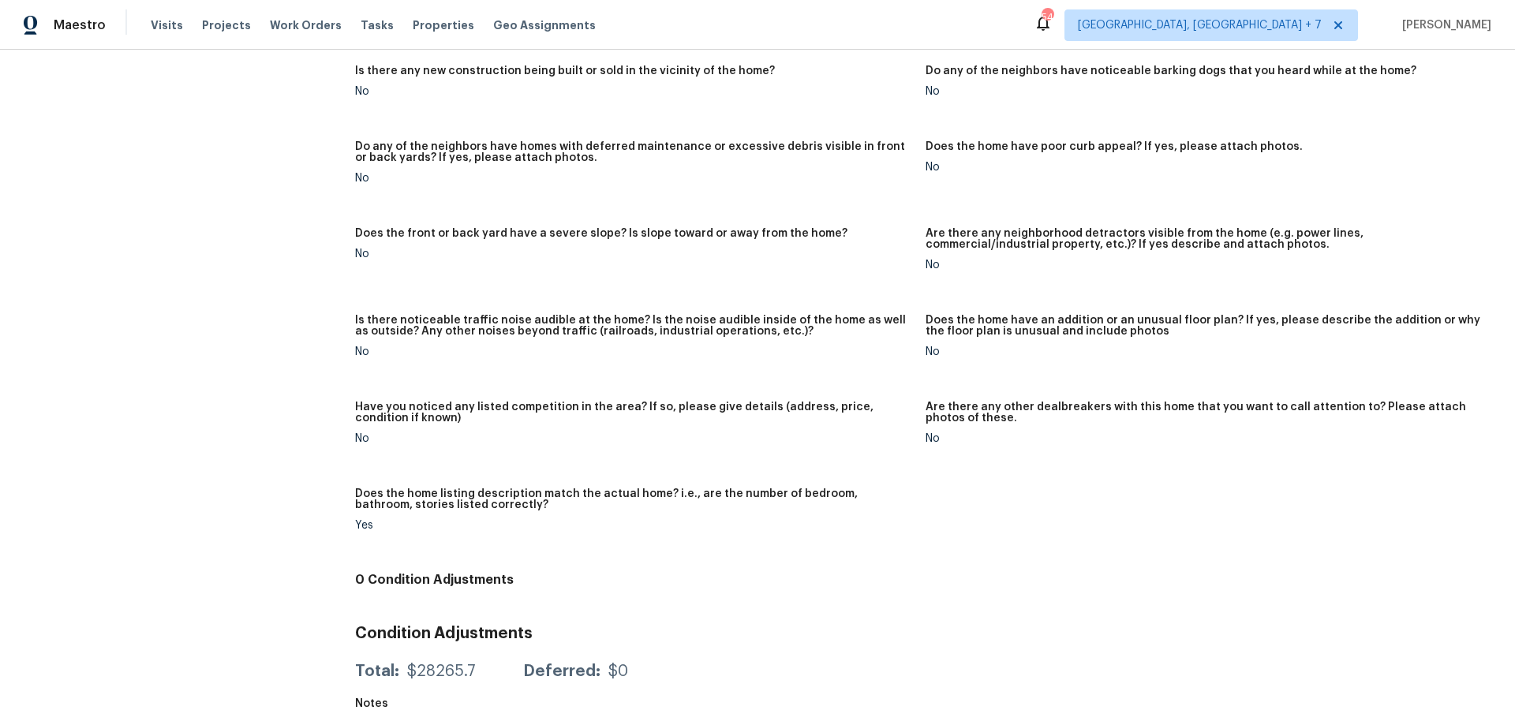
scroll to position [802, 0]
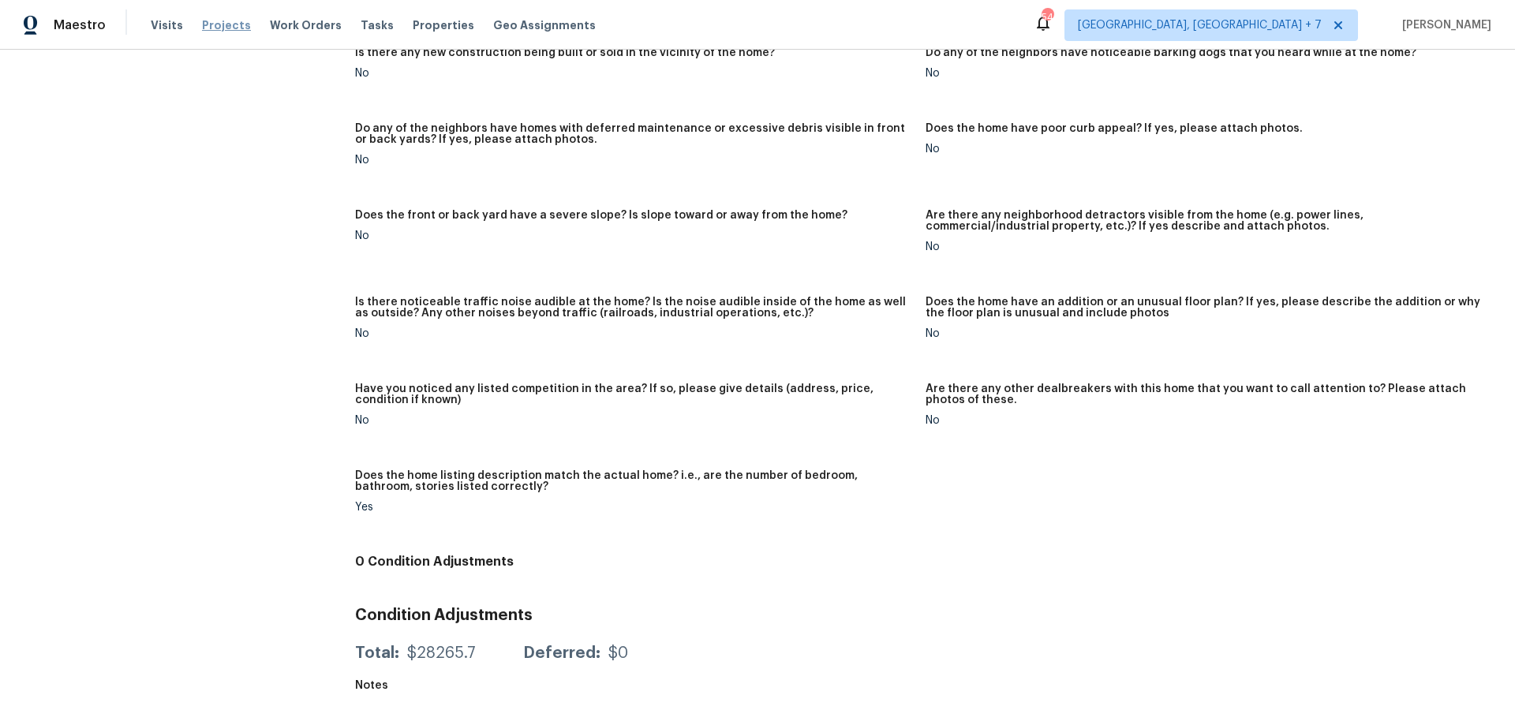
click at [212, 29] on span "Projects" at bounding box center [226, 25] width 49 height 16
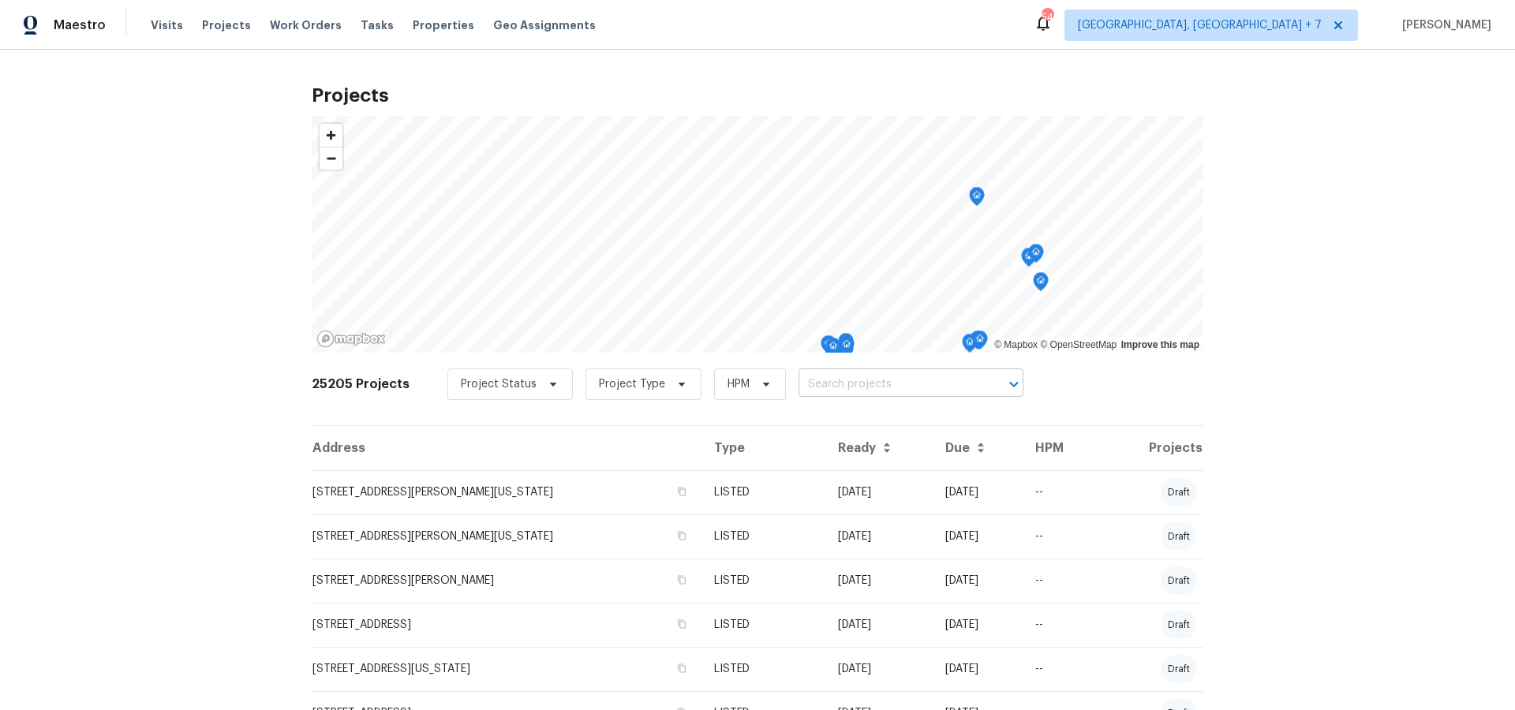
click at [836, 392] on input "text" at bounding box center [889, 385] width 181 height 24
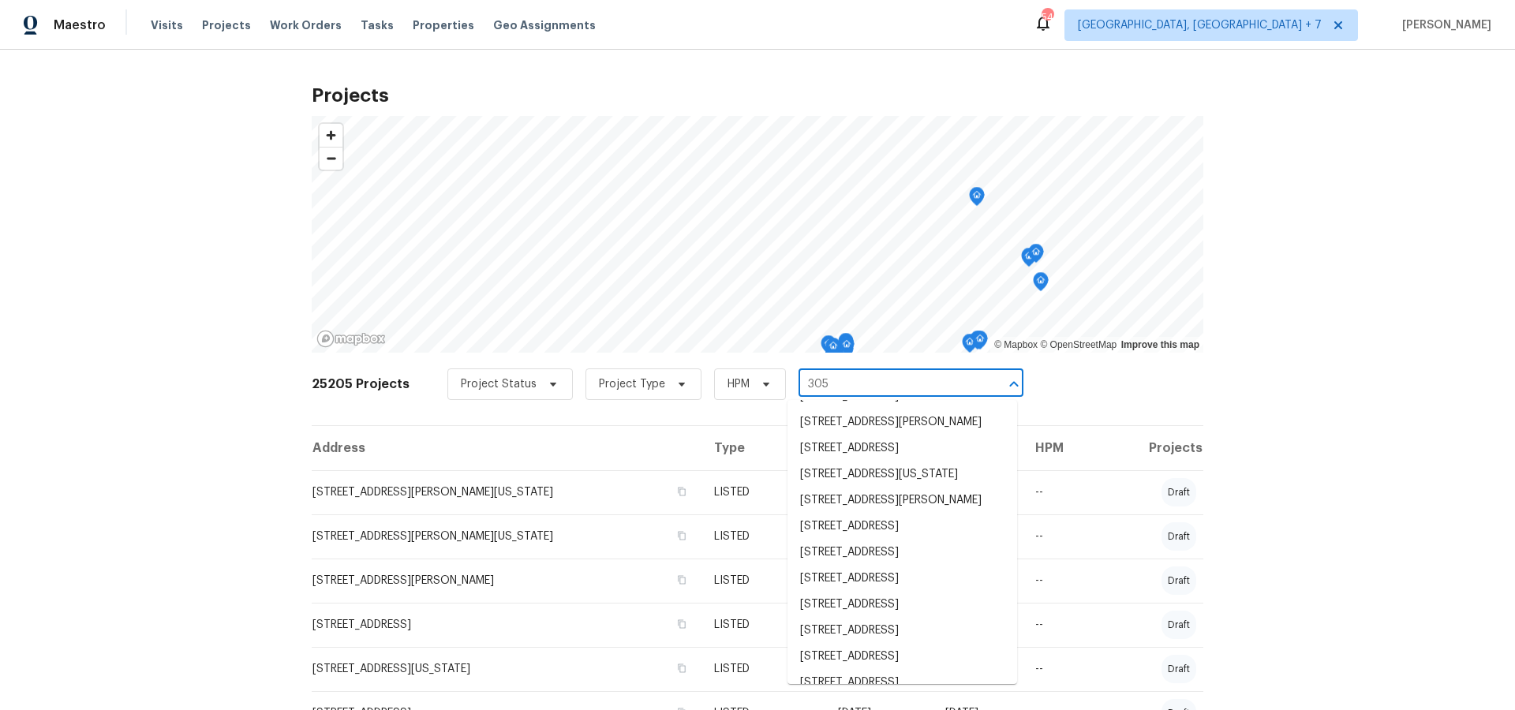
scroll to position [313, 0]
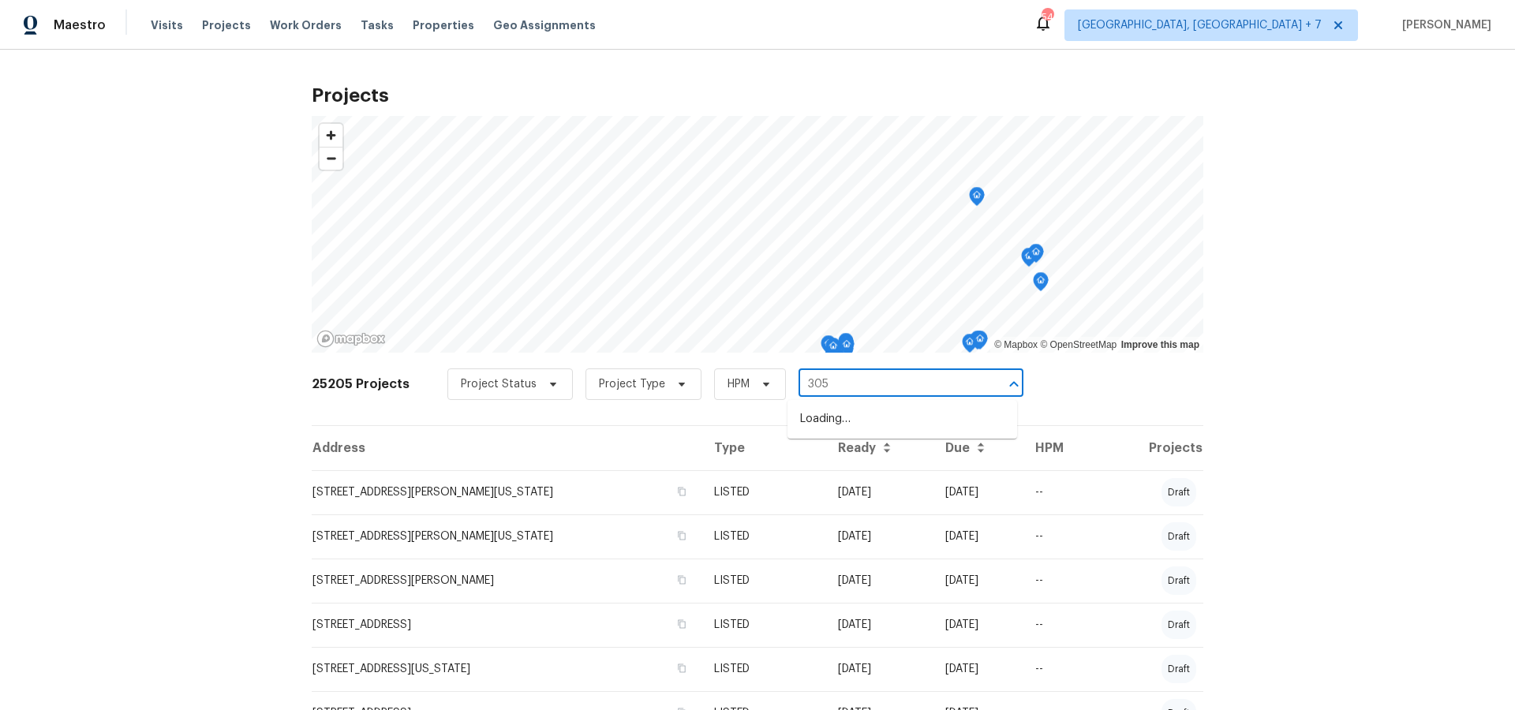
type input "305 w"
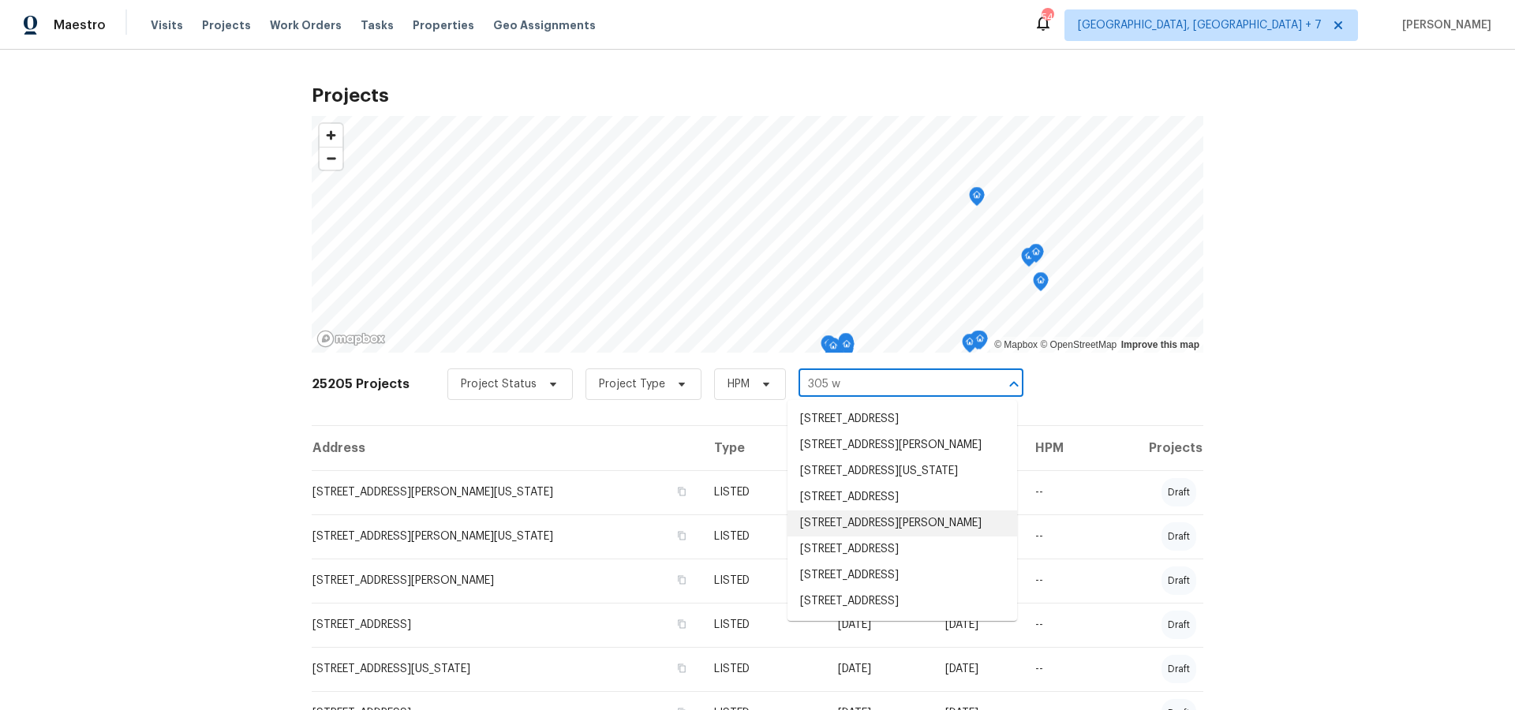
click at [913, 537] on li "[STREET_ADDRESS][PERSON_NAME]" at bounding box center [903, 524] width 230 height 26
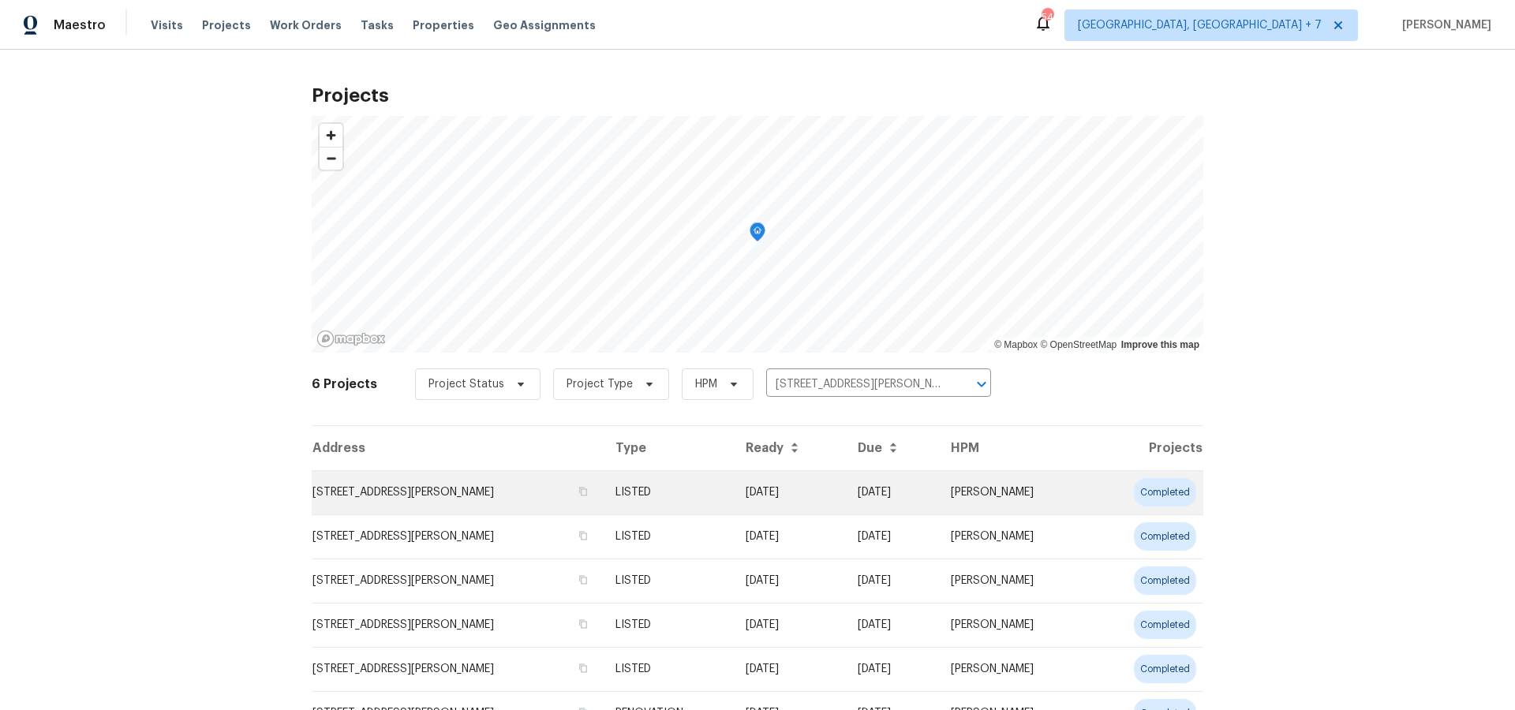
click at [503, 496] on td "[STREET_ADDRESS][PERSON_NAME]" at bounding box center [457, 492] width 291 height 44
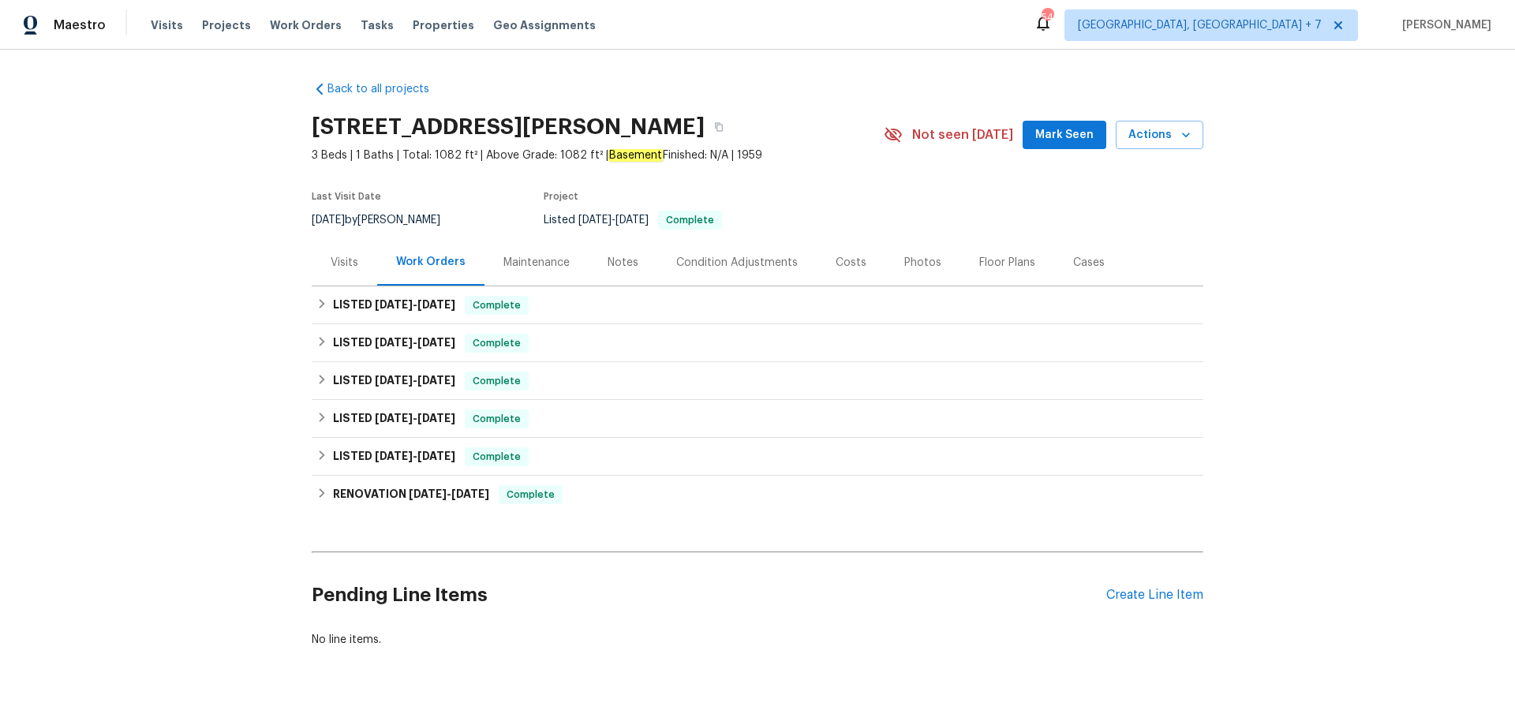
click at [355, 255] on div "Visits" at bounding box center [345, 263] width 28 height 16
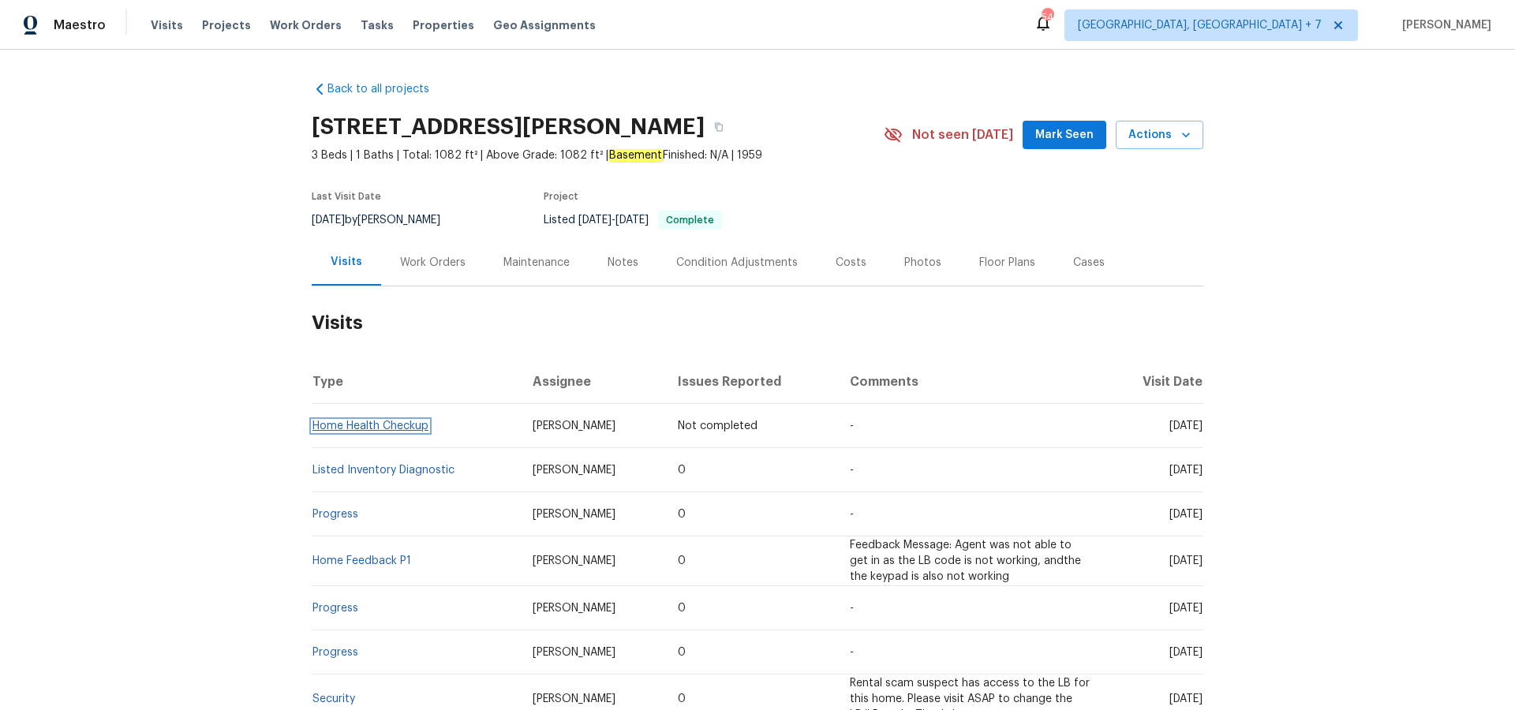
click at [346, 423] on link "Home Health Checkup" at bounding box center [371, 426] width 116 height 11
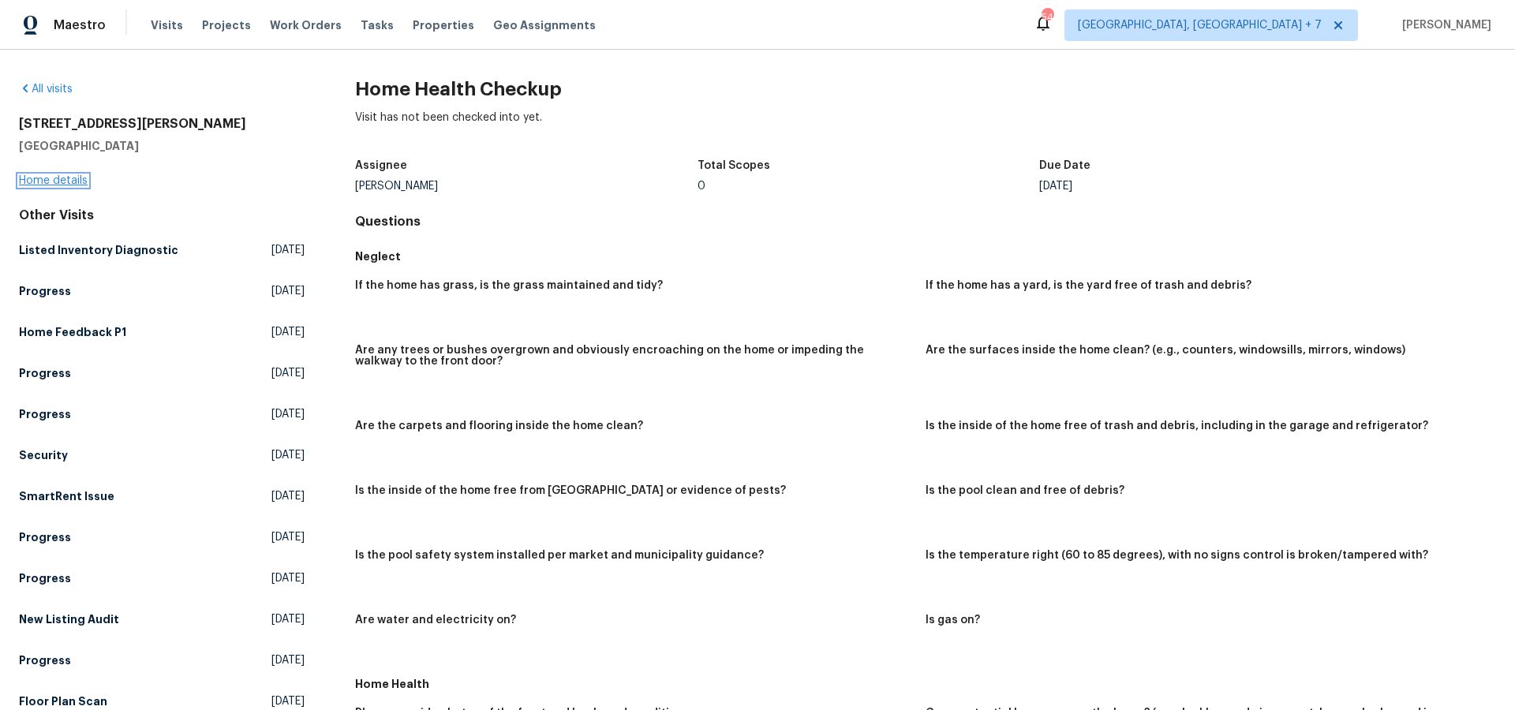
click at [66, 175] on link "Home details" at bounding box center [53, 180] width 69 height 11
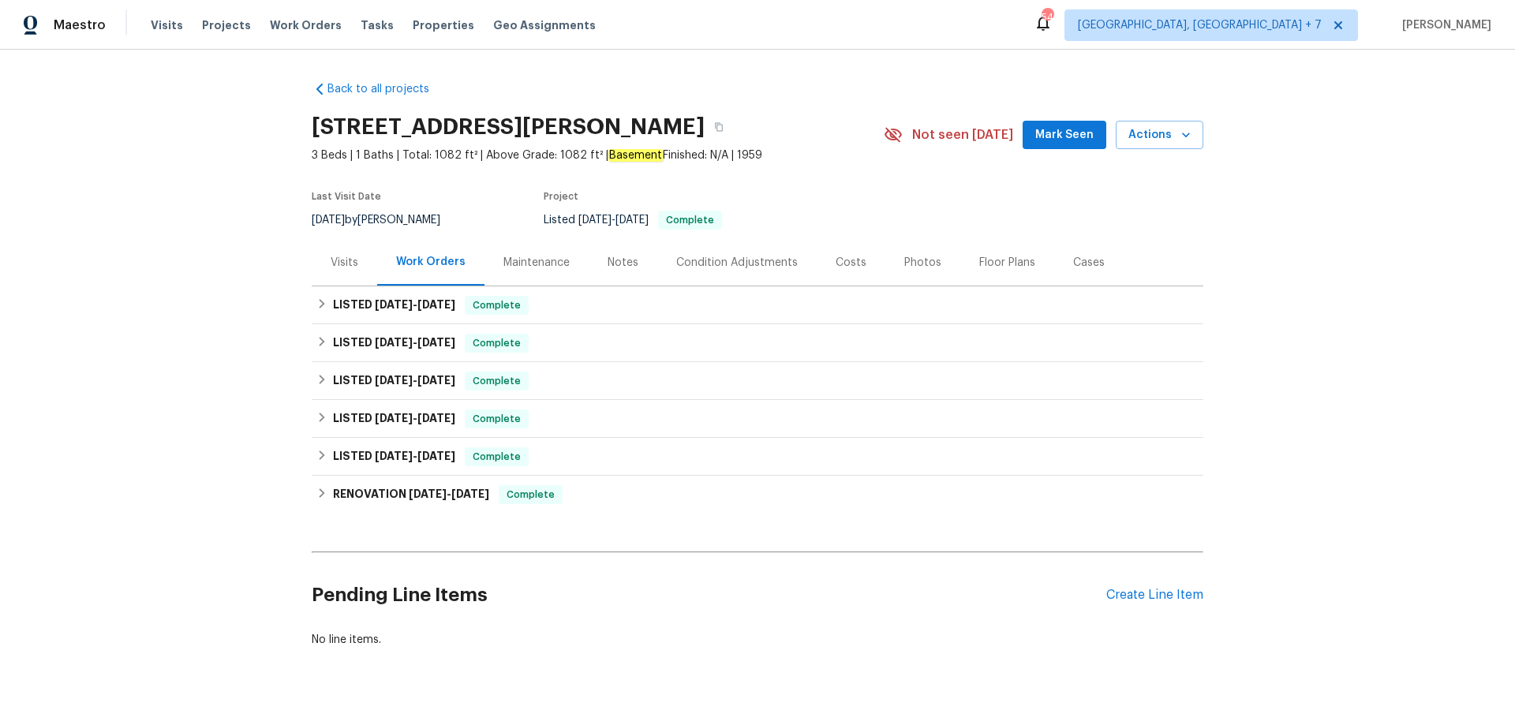
click at [349, 256] on div "Visits" at bounding box center [345, 263] width 28 height 16
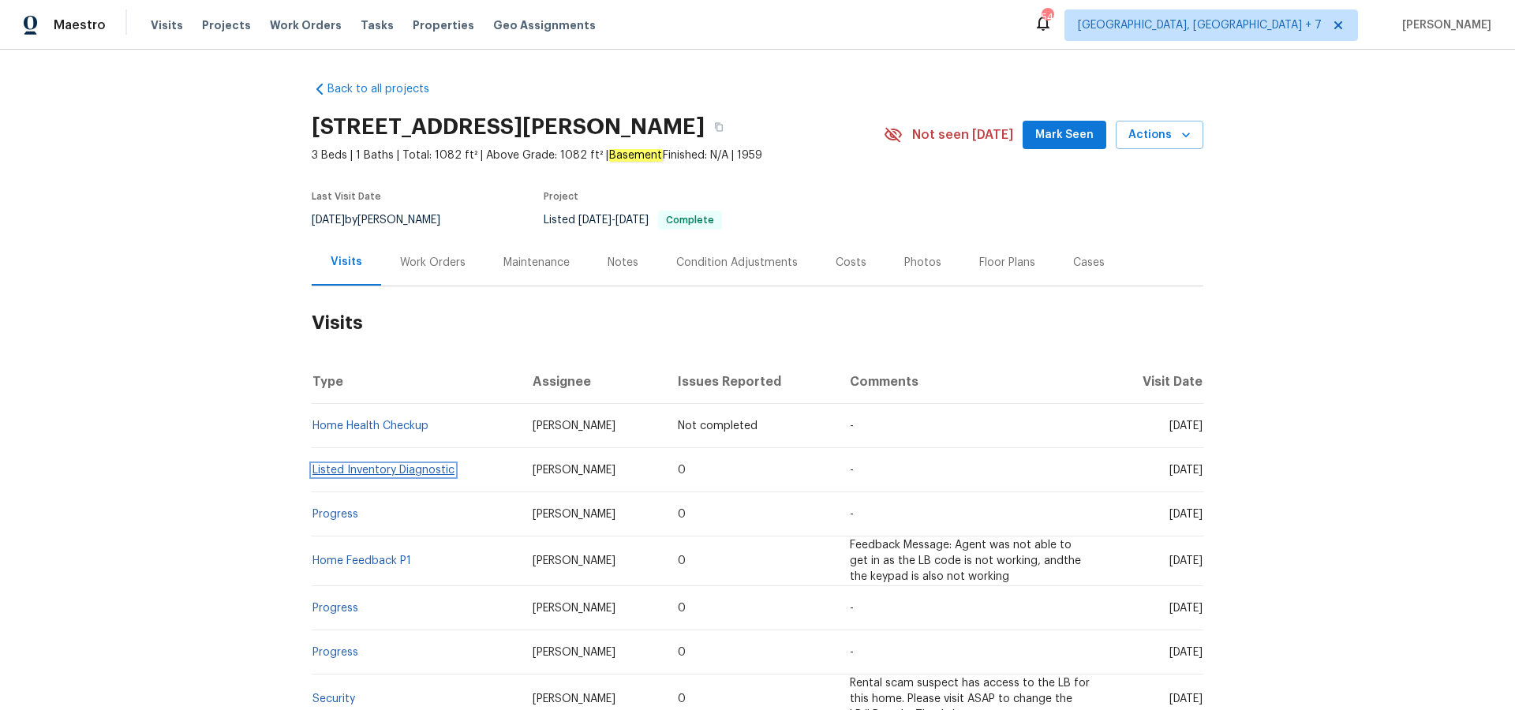
click at [389, 470] on link "Listed Inventory Diagnostic" at bounding box center [384, 470] width 142 height 11
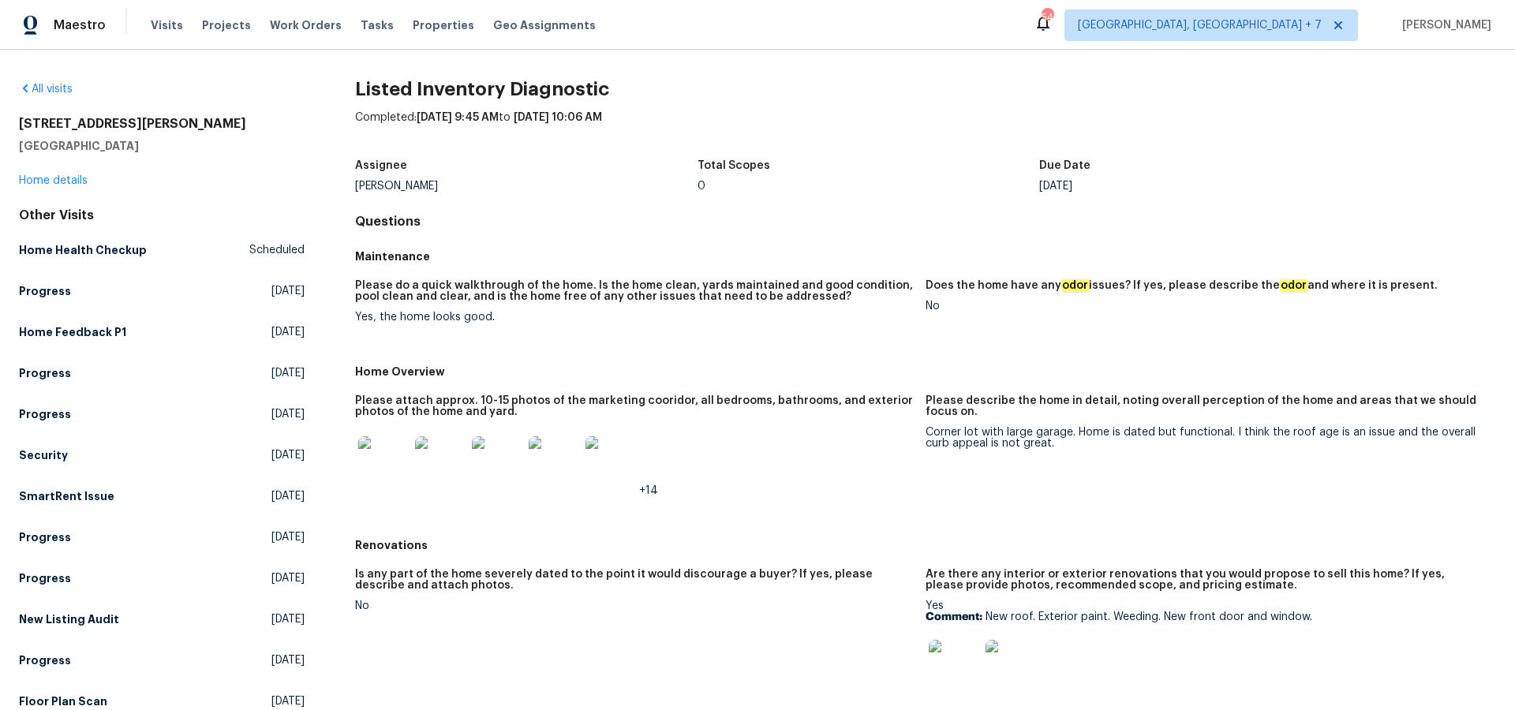
click at [379, 470] on img at bounding box center [383, 461] width 51 height 51
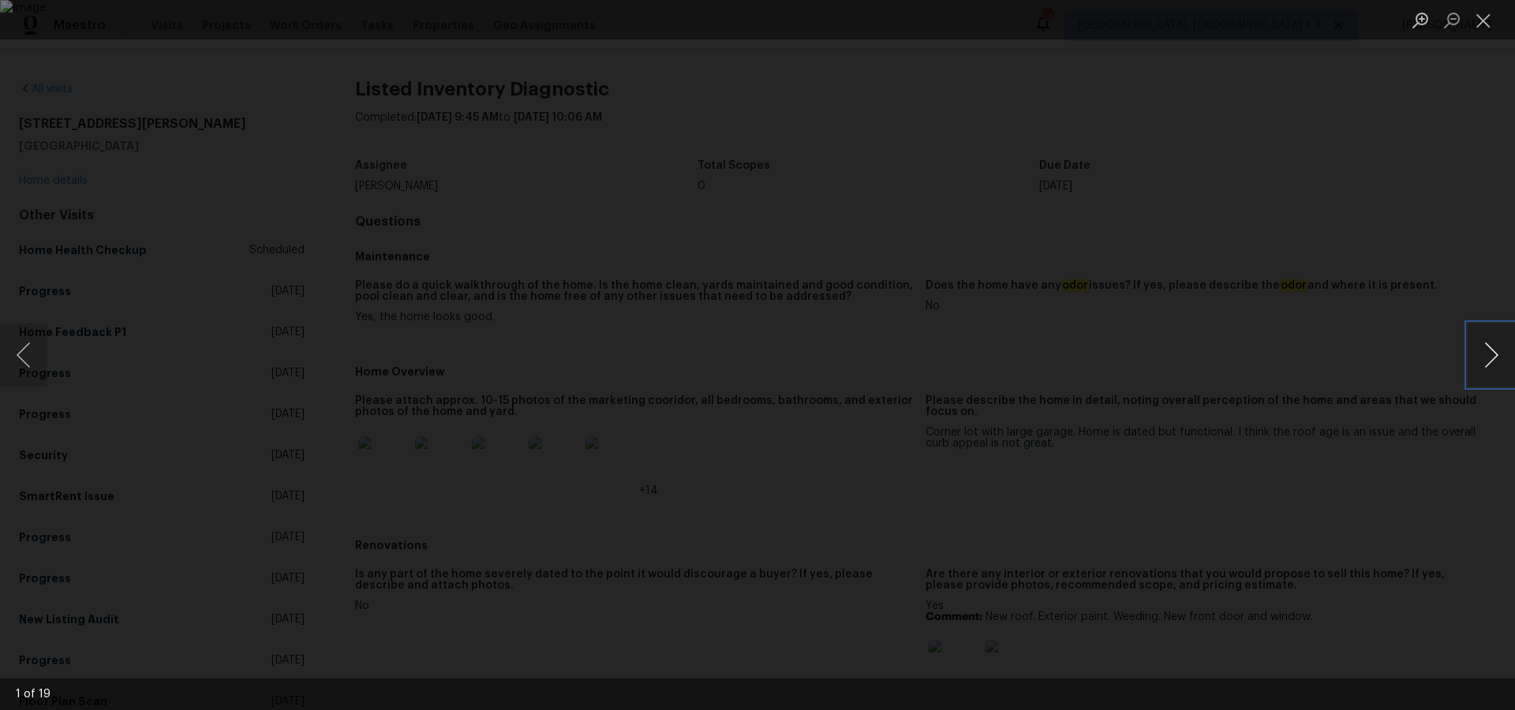
click at [1487, 355] on button "Next image" at bounding box center [1491, 355] width 47 height 63
click at [1492, 362] on button "Next image" at bounding box center [1491, 355] width 47 height 63
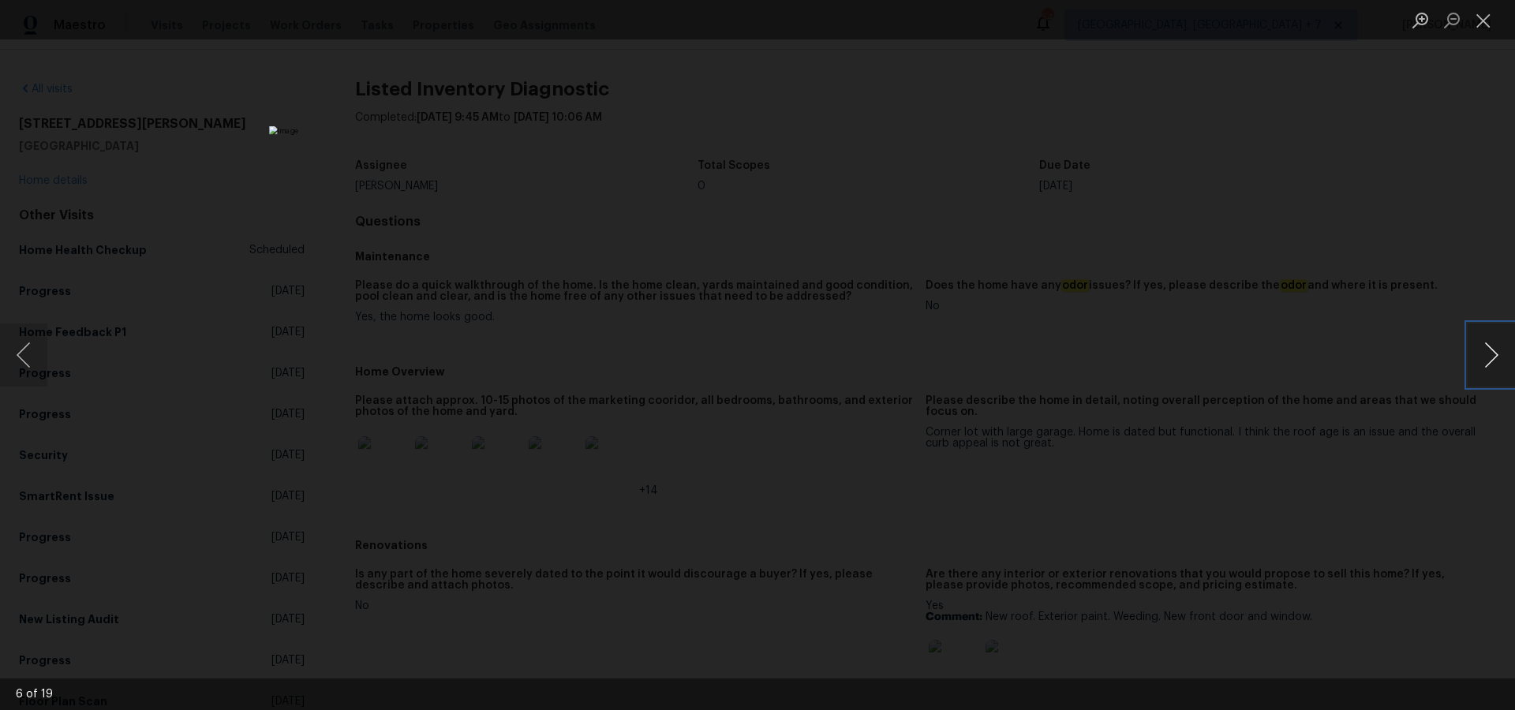
click at [1492, 362] on button "Next image" at bounding box center [1491, 355] width 47 height 63
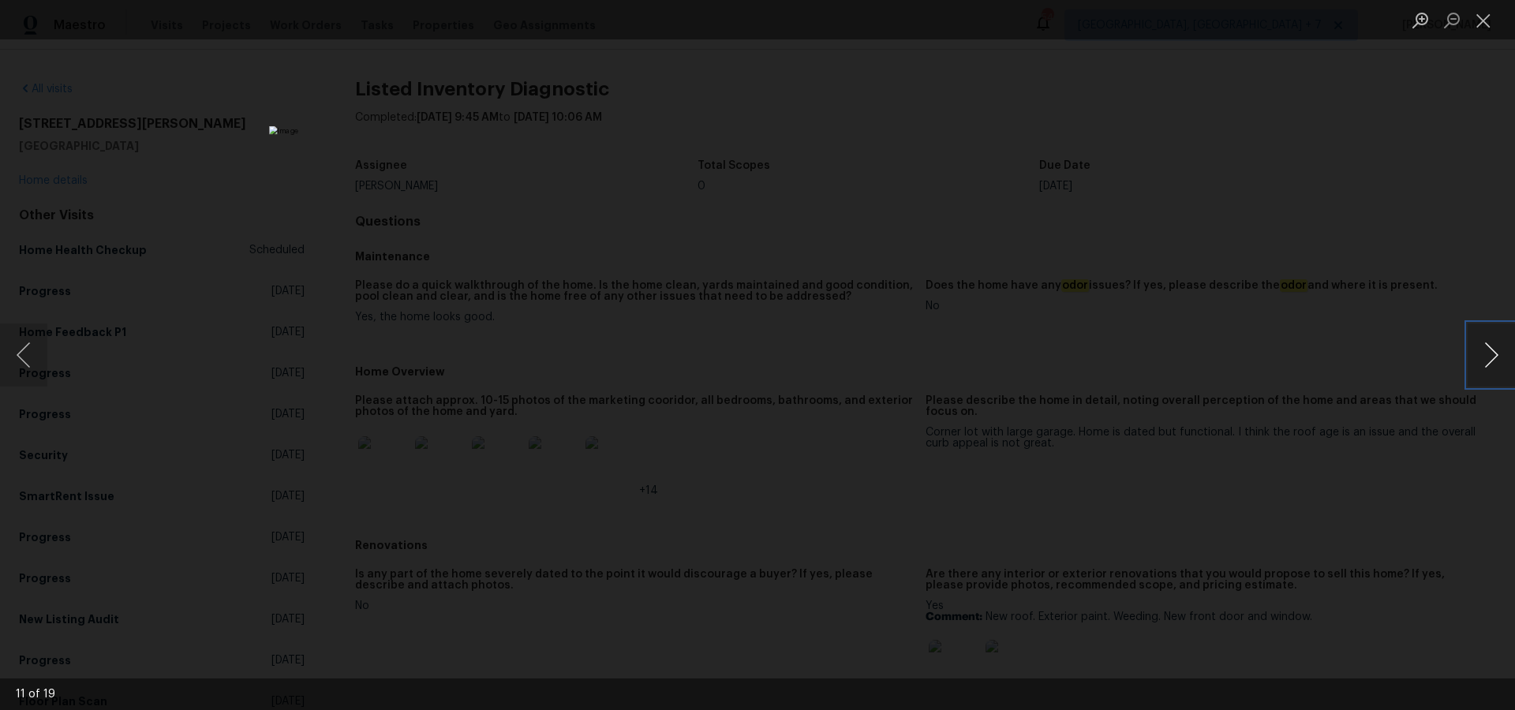
click at [1492, 362] on button "Next image" at bounding box center [1491, 355] width 47 height 63
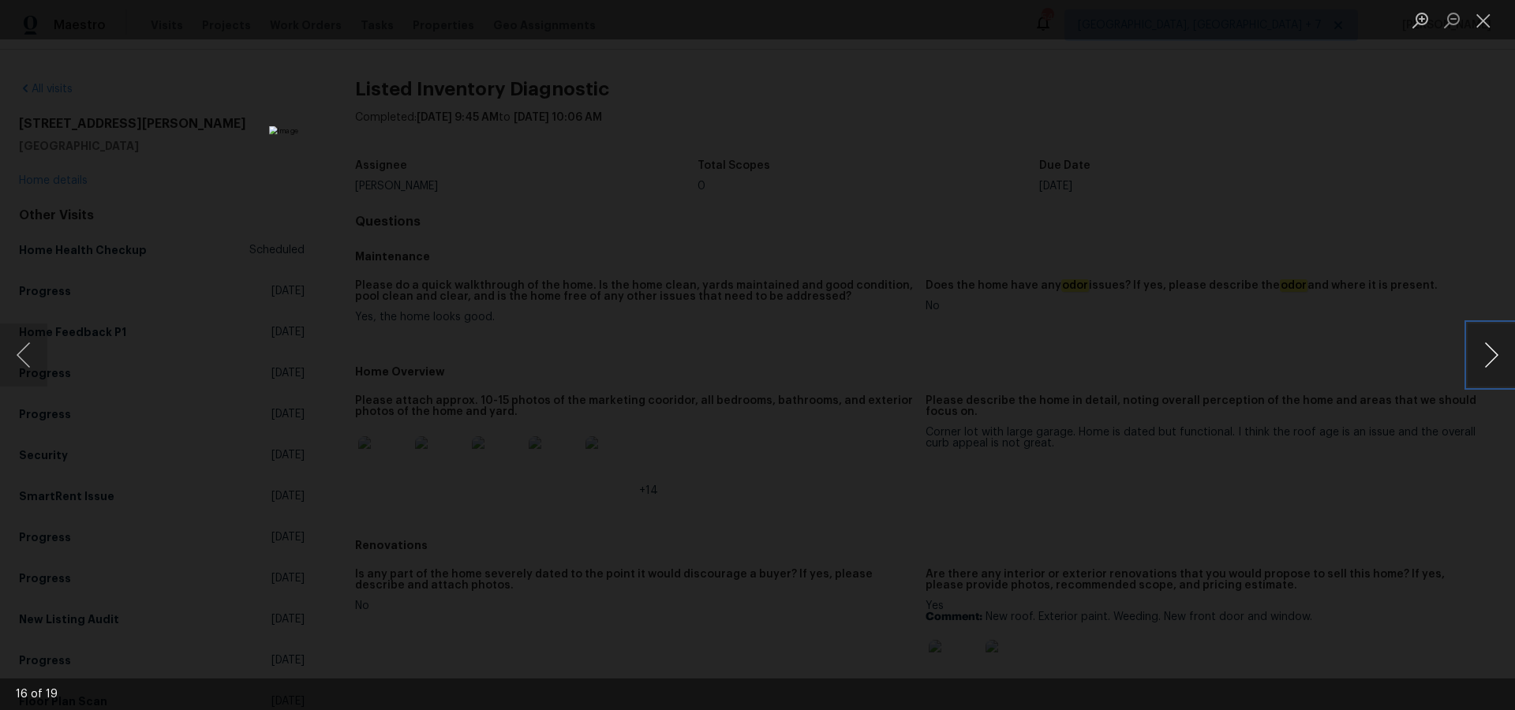
click at [1492, 362] on button "Next image" at bounding box center [1491, 355] width 47 height 63
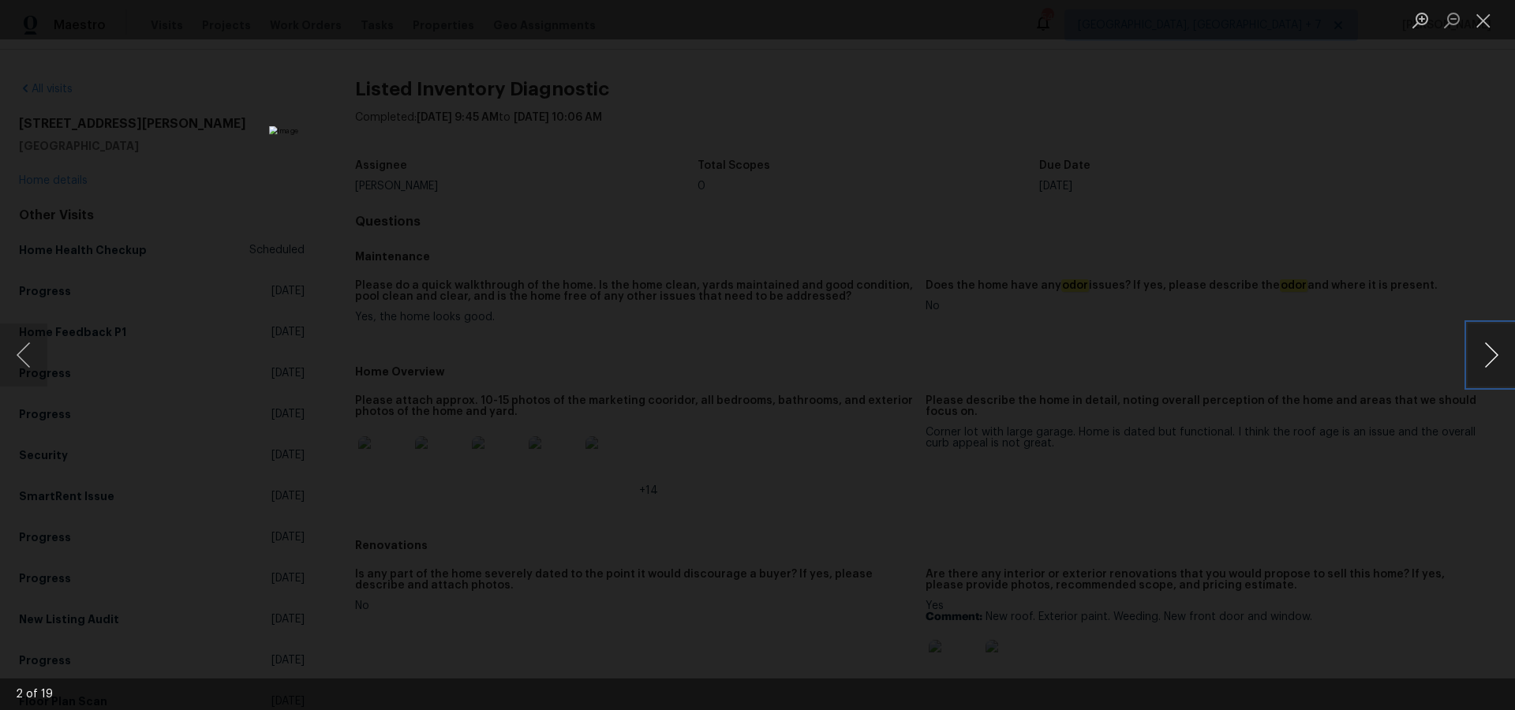
click at [1492, 362] on button "Next image" at bounding box center [1491, 355] width 47 height 63
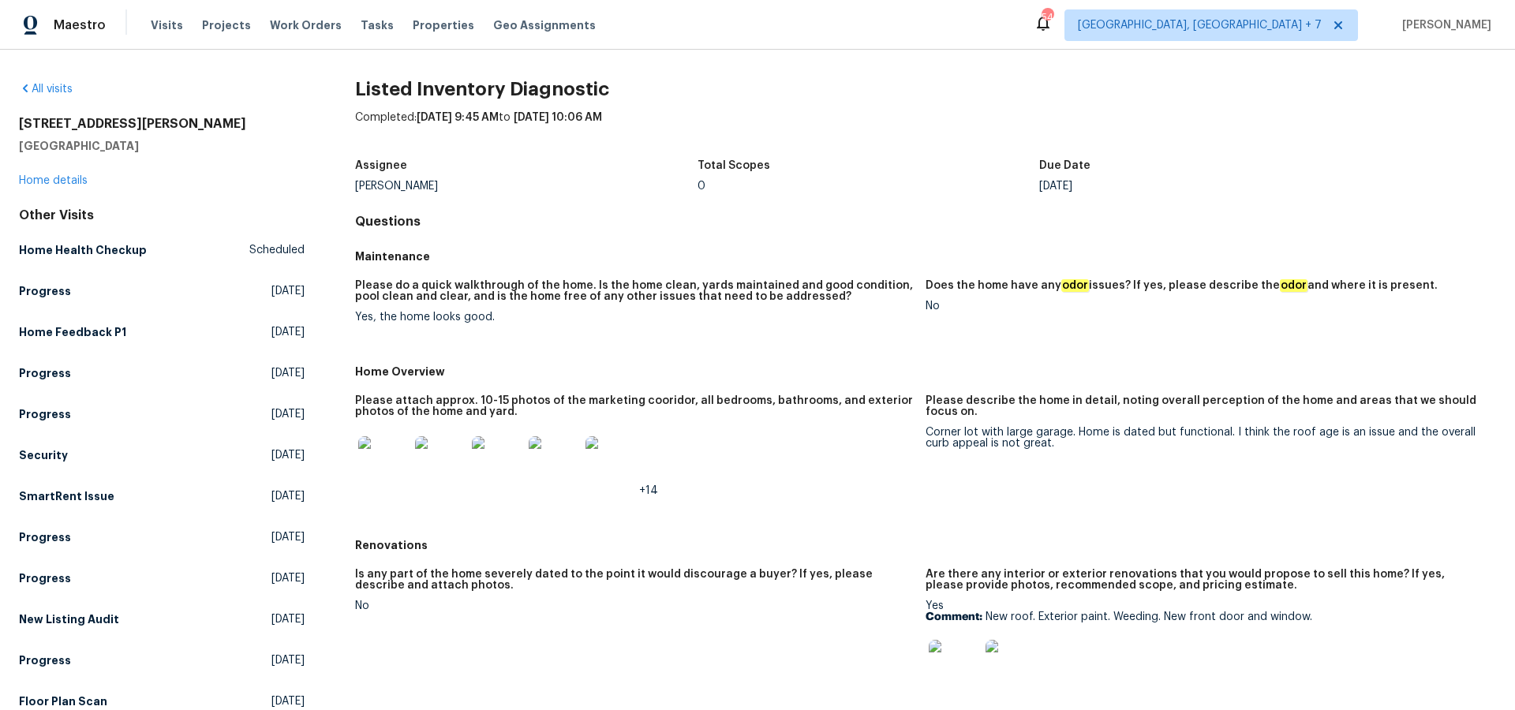
scroll to position [28, 0]
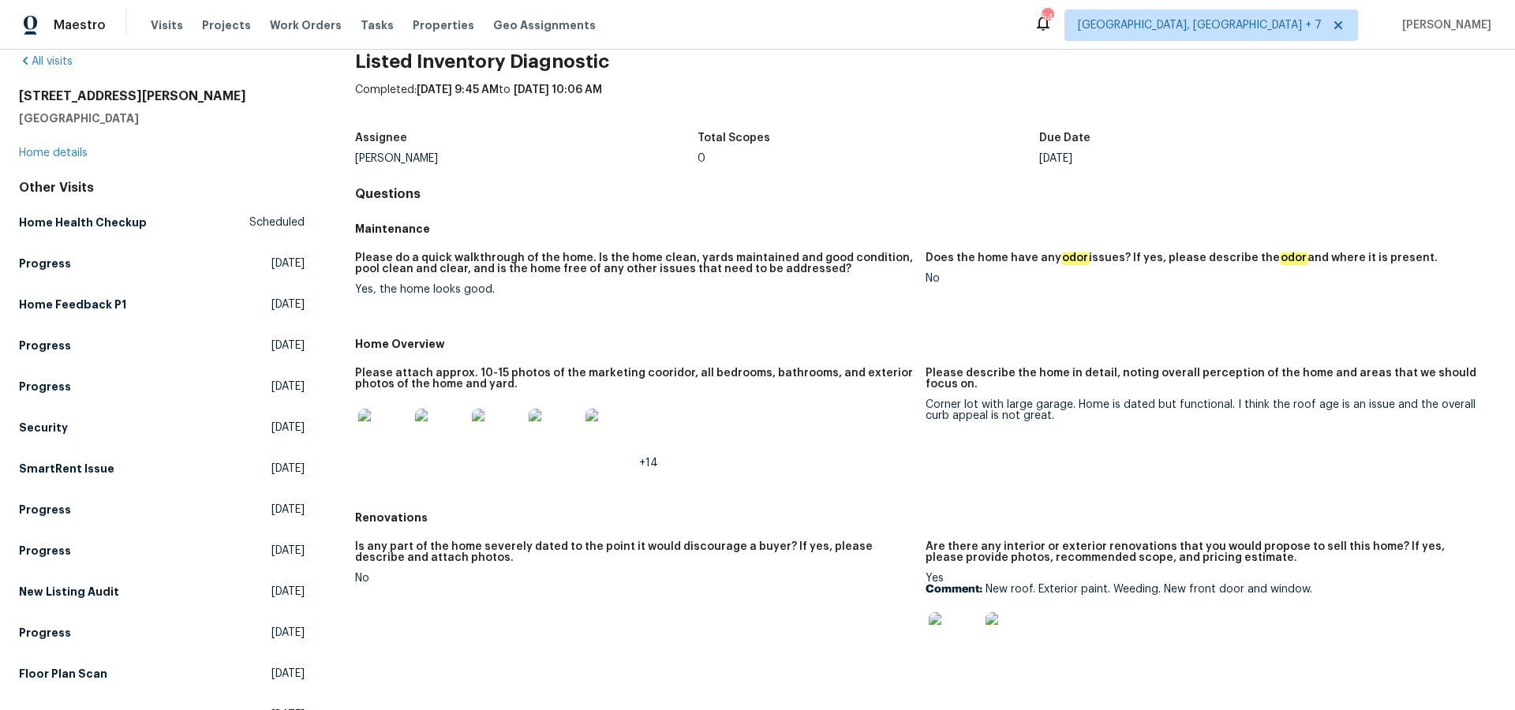
click at [953, 648] on img at bounding box center [954, 637] width 51 height 51
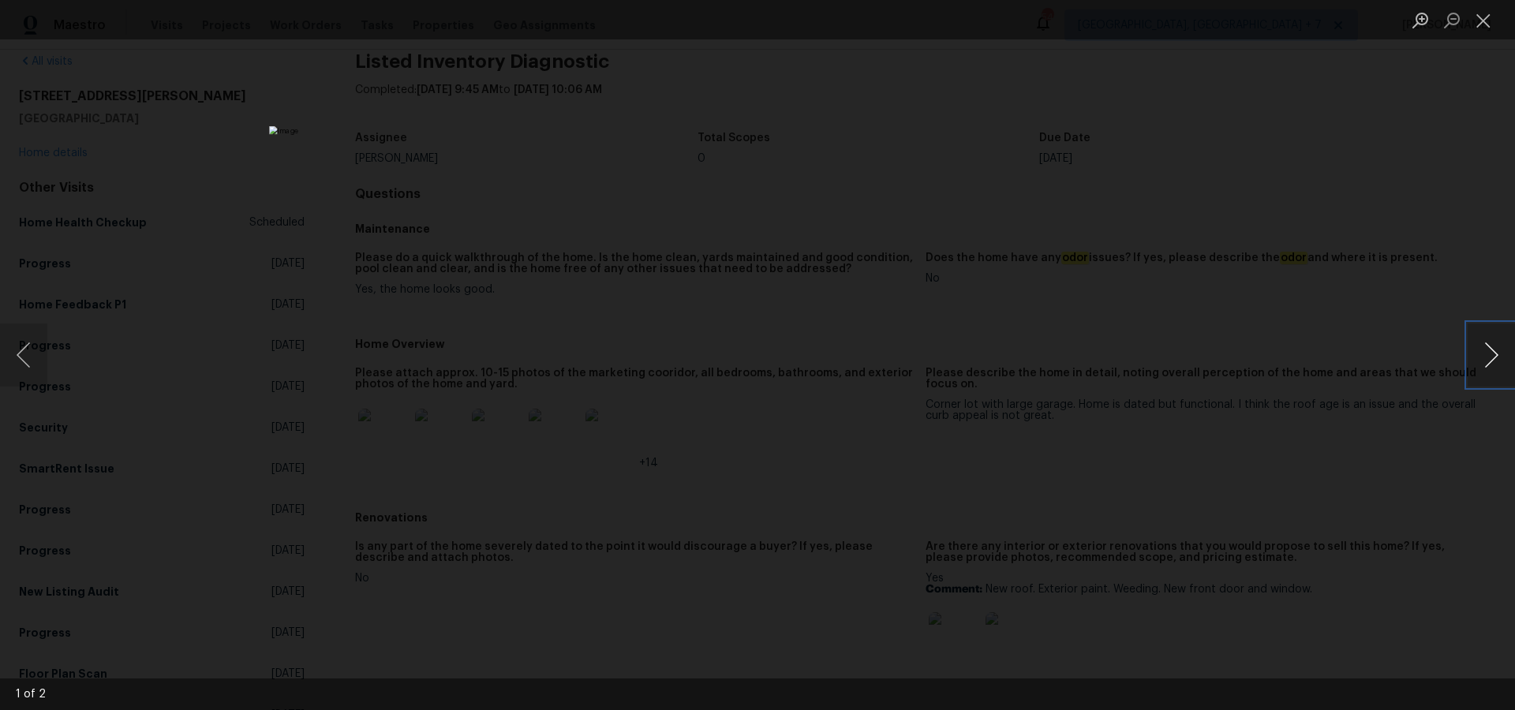
click at [1486, 359] on button "Next image" at bounding box center [1491, 355] width 47 height 63
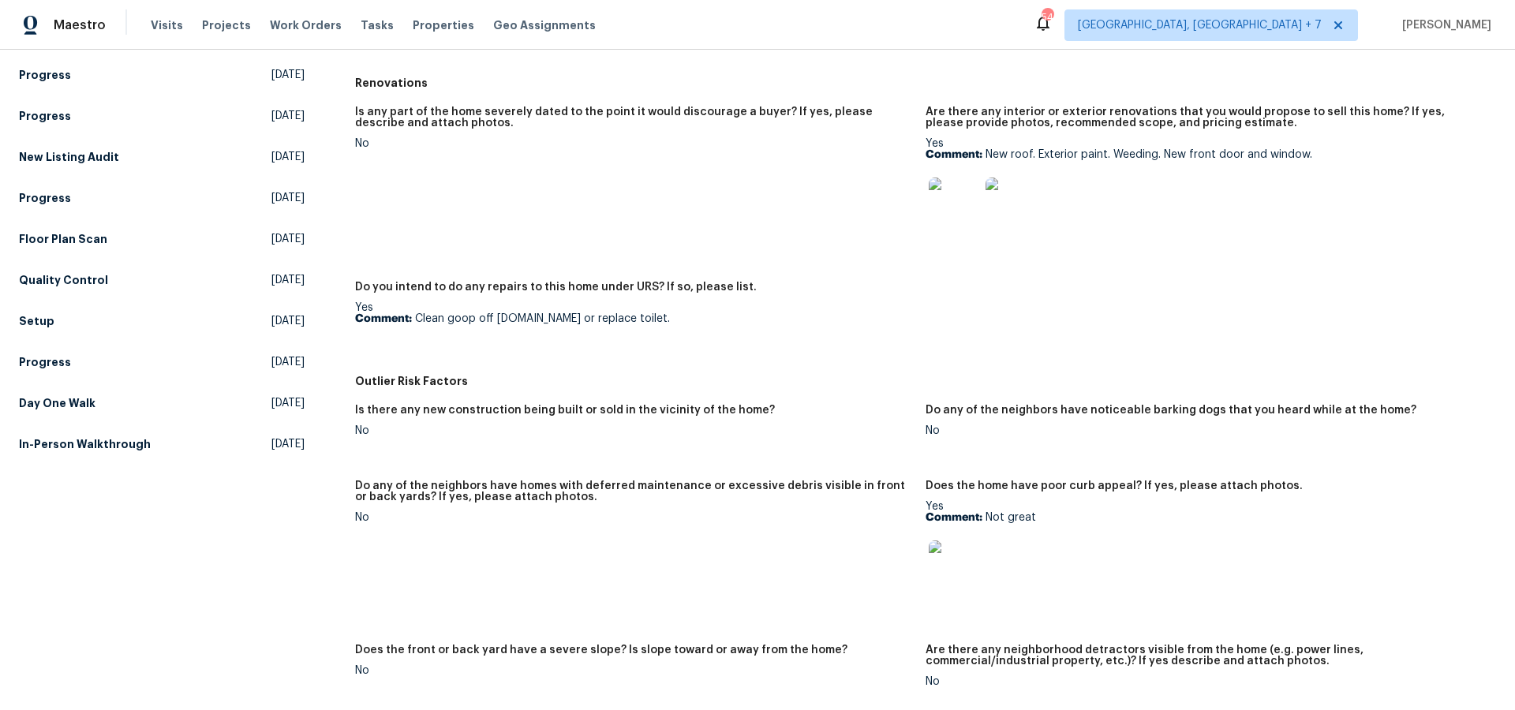
scroll to position [466, 0]
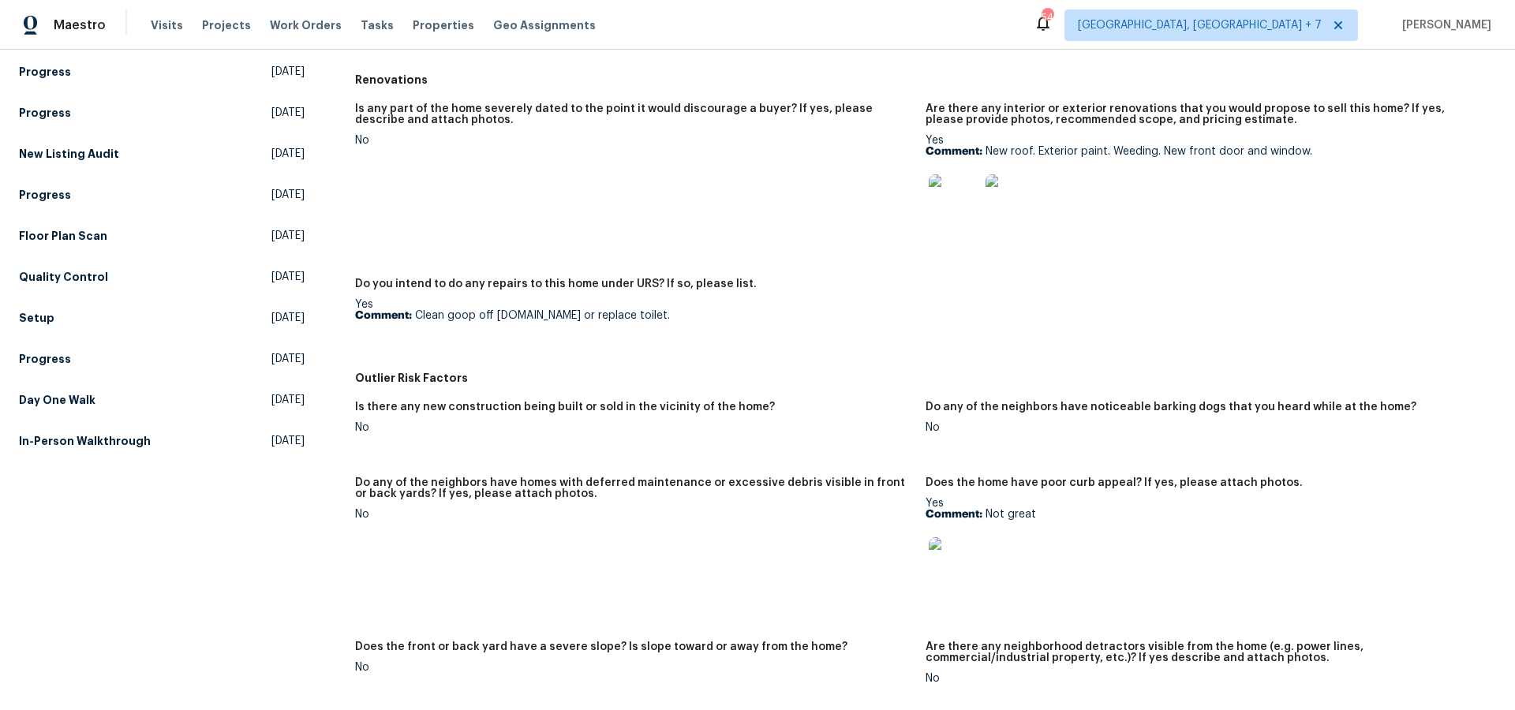
drag, startPoint x: 979, startPoint y: 550, endPoint x: 967, endPoint y: 554, distance: 13.2
click at [979, 550] on div at bounding box center [954, 562] width 57 height 69
click at [965, 556] on img at bounding box center [954, 562] width 51 height 51
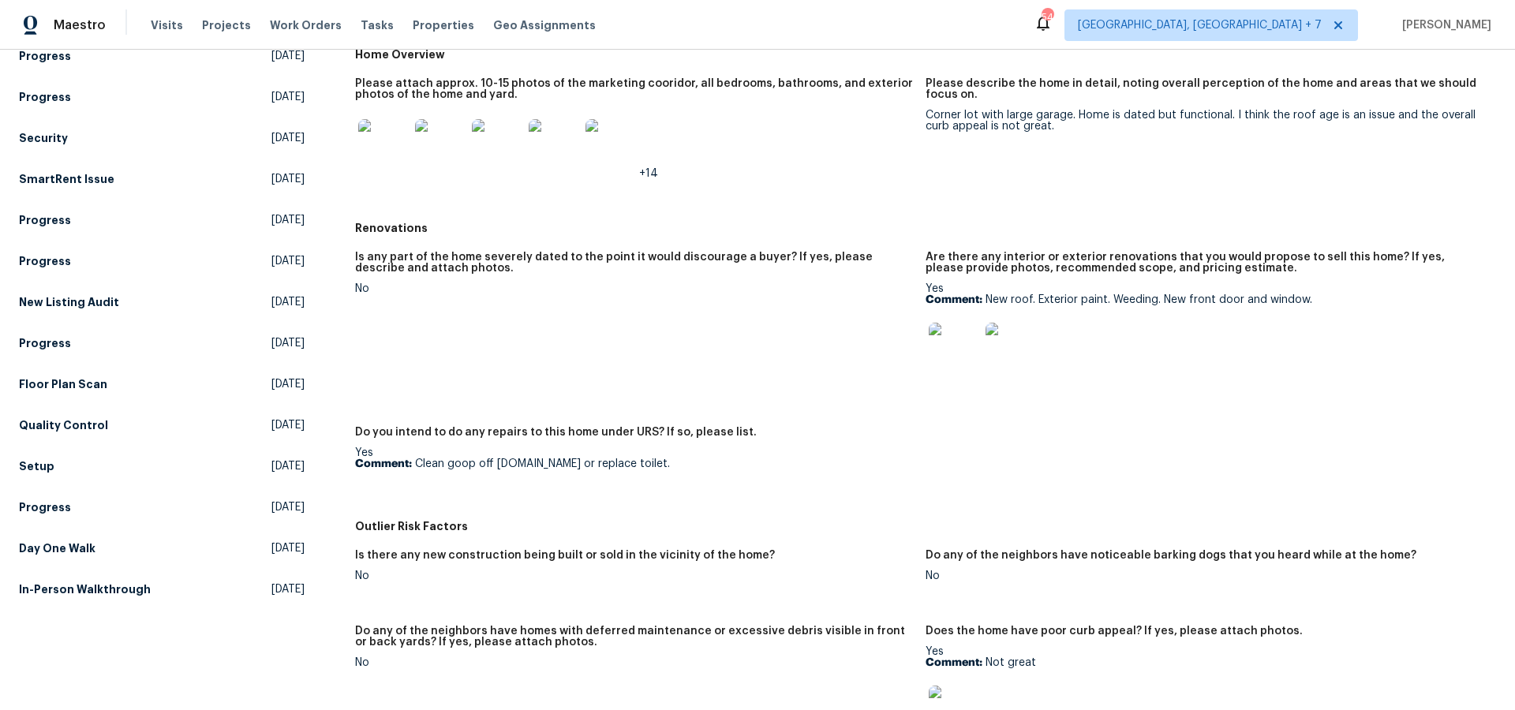
scroll to position [283, 0]
